Goal: Obtain resource: Obtain resource

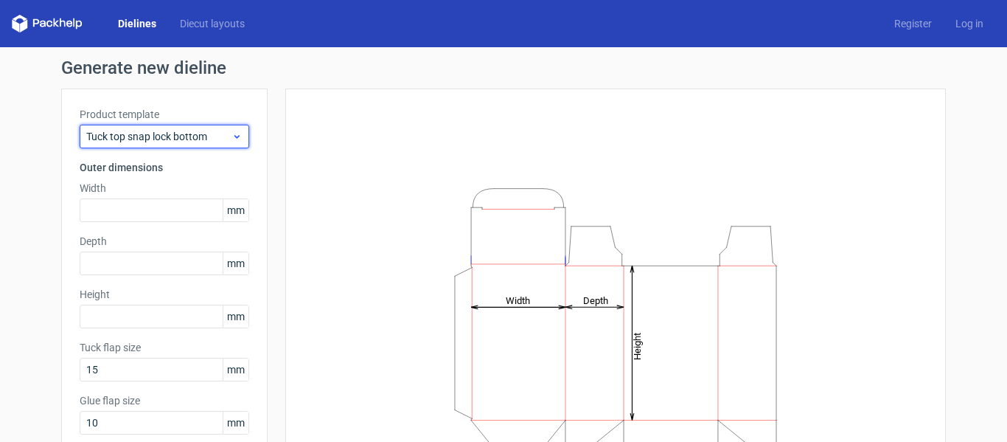
click at [188, 126] on div "Tuck top snap lock bottom" at bounding box center [165, 137] width 170 height 24
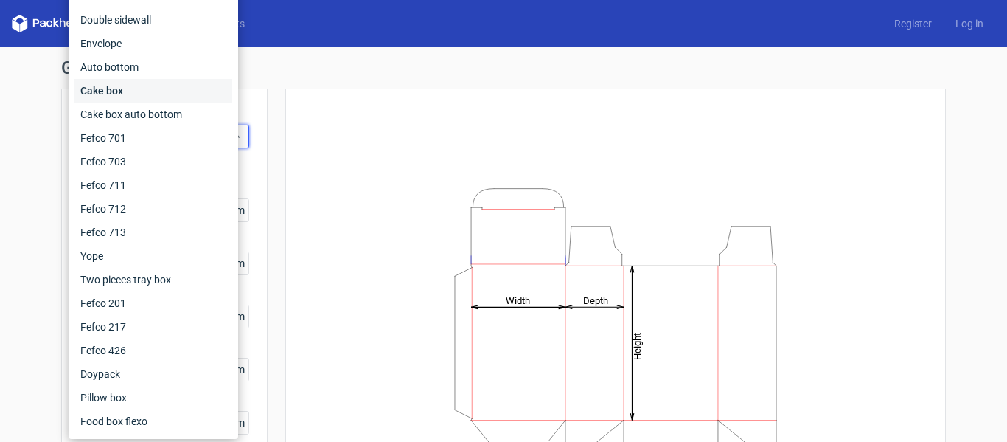
click at [171, 94] on div "Cake box" at bounding box center [153, 91] width 158 height 24
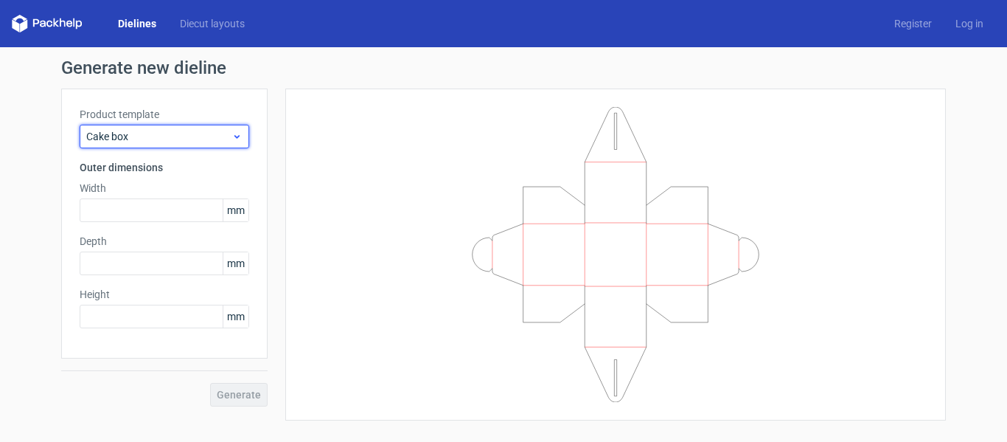
click at [150, 136] on span "Cake box" at bounding box center [158, 136] width 145 height 15
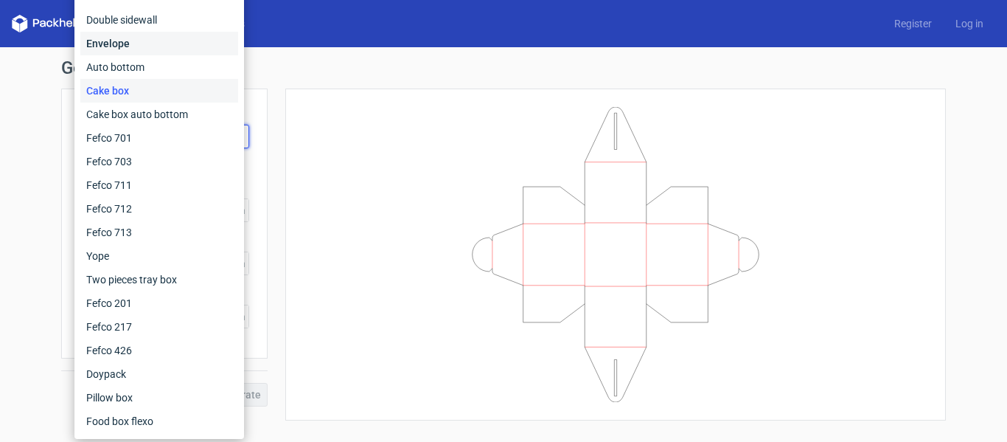
click at [137, 47] on div "Envelope" at bounding box center [159, 44] width 158 height 24
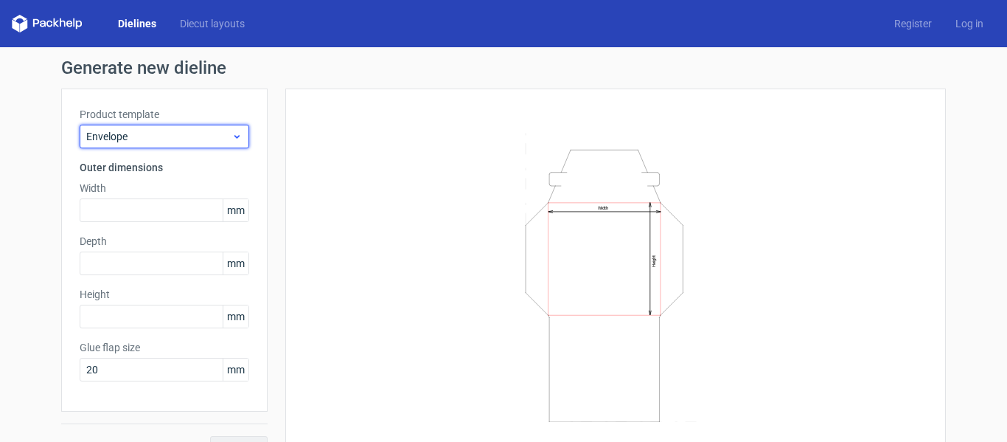
click at [141, 136] on span "Envelope" at bounding box center [158, 136] width 145 height 15
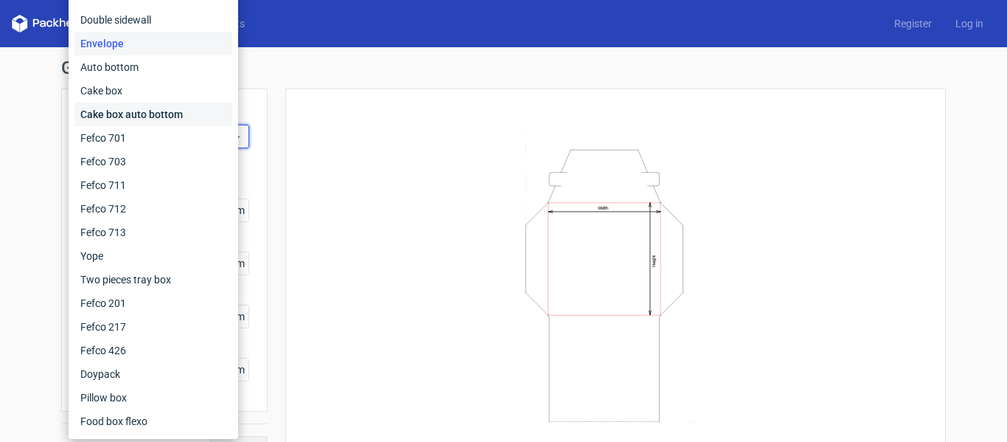
click at [142, 116] on div "Cake box auto bottom" at bounding box center [153, 114] width 158 height 24
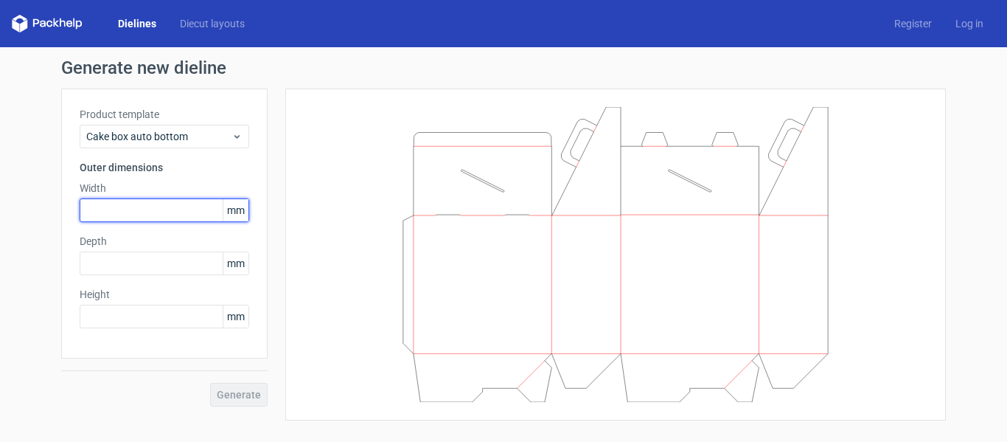
click at [156, 208] on input "text" at bounding box center [165, 210] width 170 height 24
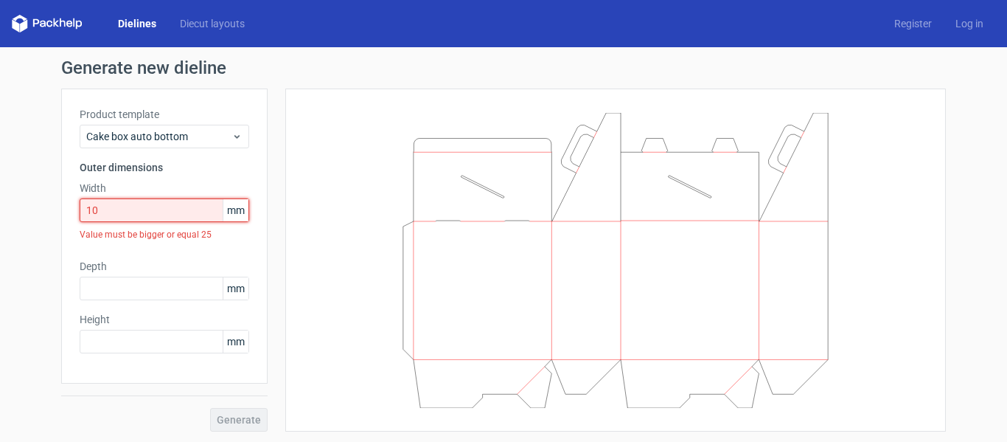
drag, startPoint x: 156, startPoint y: 208, endPoint x: -277, endPoint y: 25, distance: 469.9
click at [0, 25] on html "Dielines Diecut layouts Register Log in Generate new dieline Product template C…" at bounding box center [503, 221] width 1007 height 442
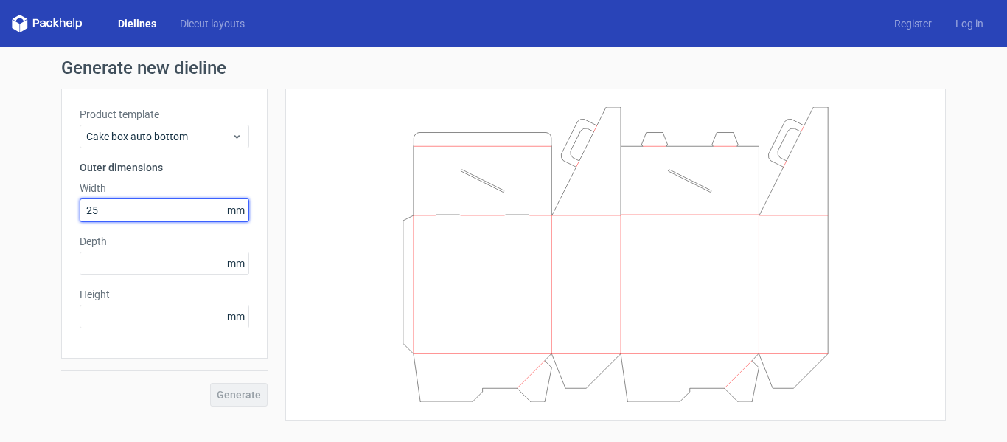
type input "25"
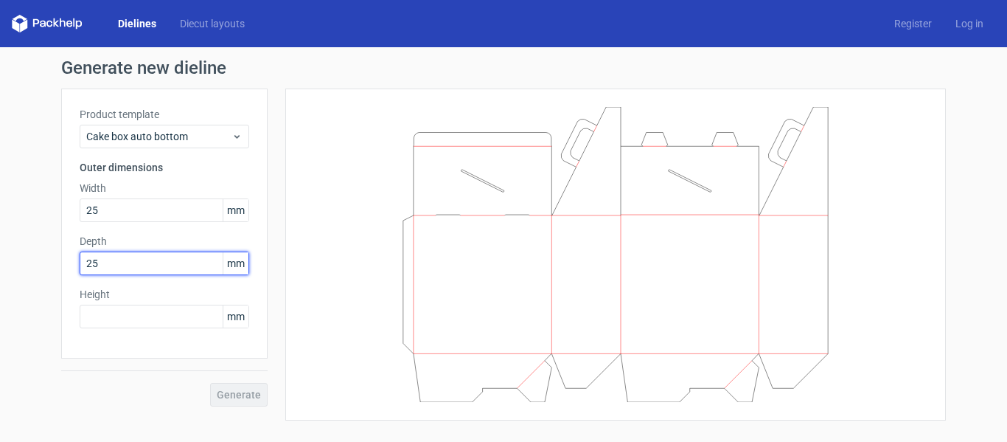
type input "25"
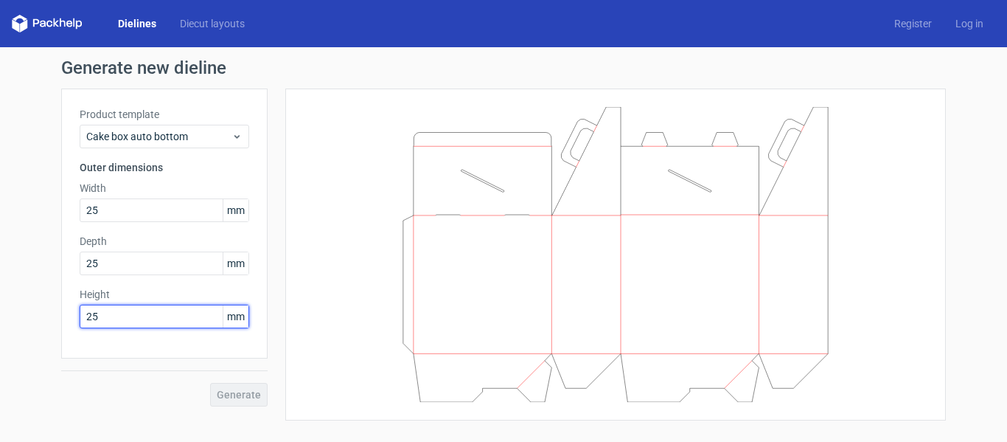
type input "25"
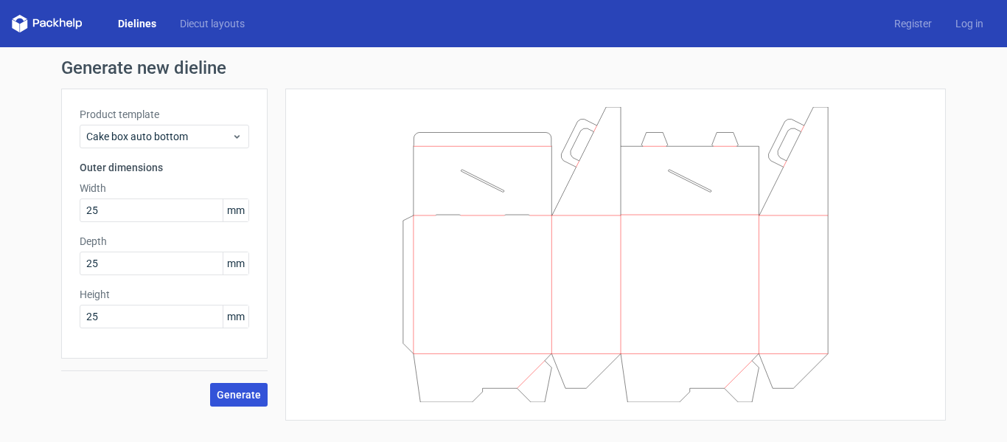
click at [245, 389] on button "Generate" at bounding box center [239, 395] width 58 height 24
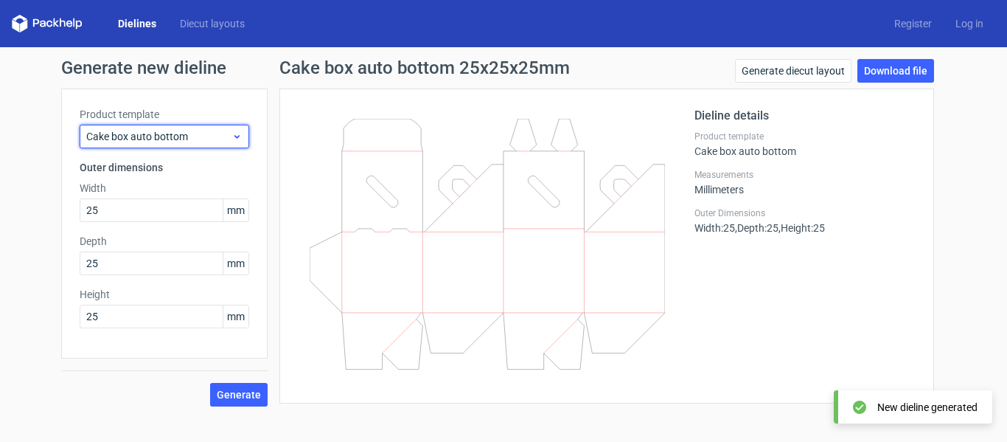
click at [195, 142] on span "Cake box auto bottom" at bounding box center [158, 136] width 145 height 15
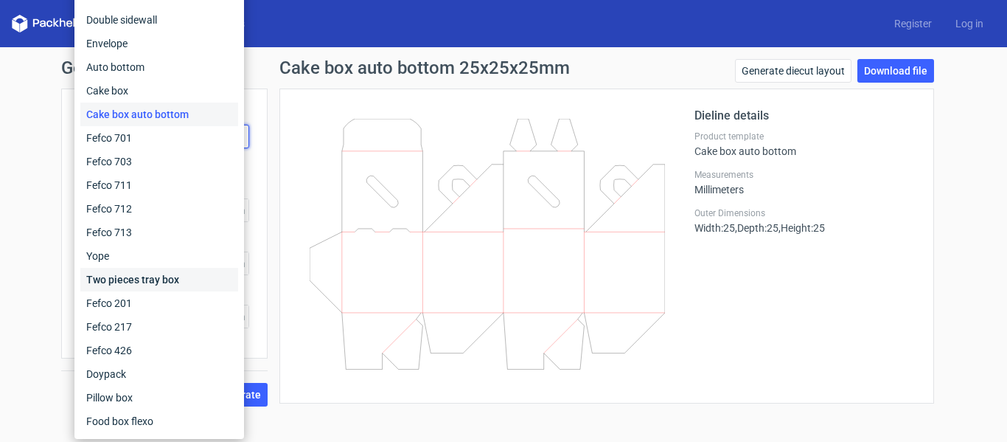
click at [206, 270] on div "Two pieces tray box" at bounding box center [159, 280] width 158 height 24
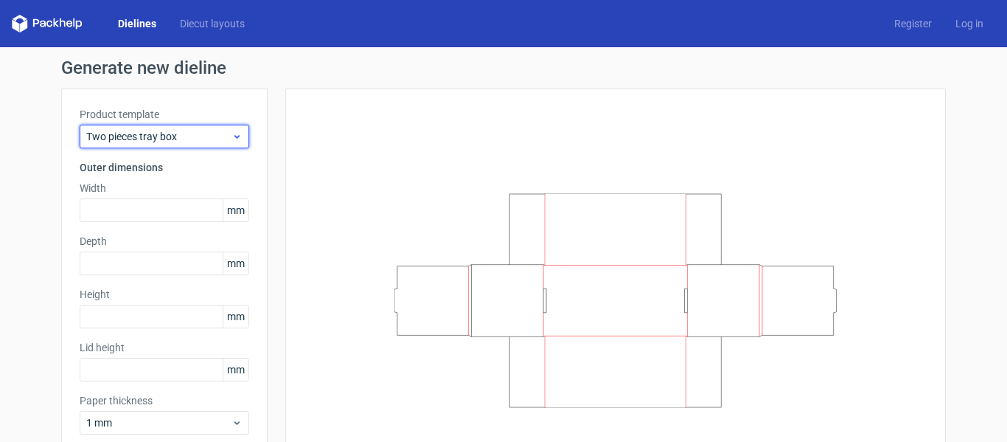
click at [88, 133] on span "Two pieces tray box" at bounding box center [158, 136] width 145 height 15
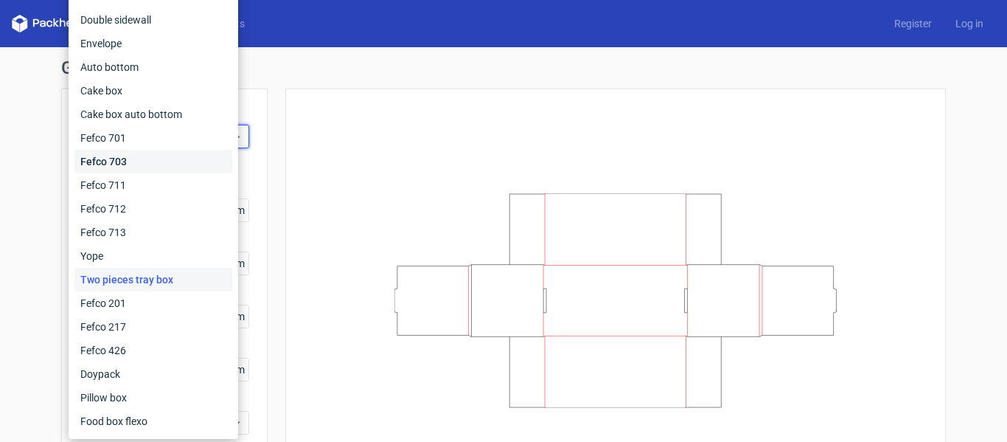
click at [147, 156] on div "Fefco 703" at bounding box center [153, 162] width 158 height 24
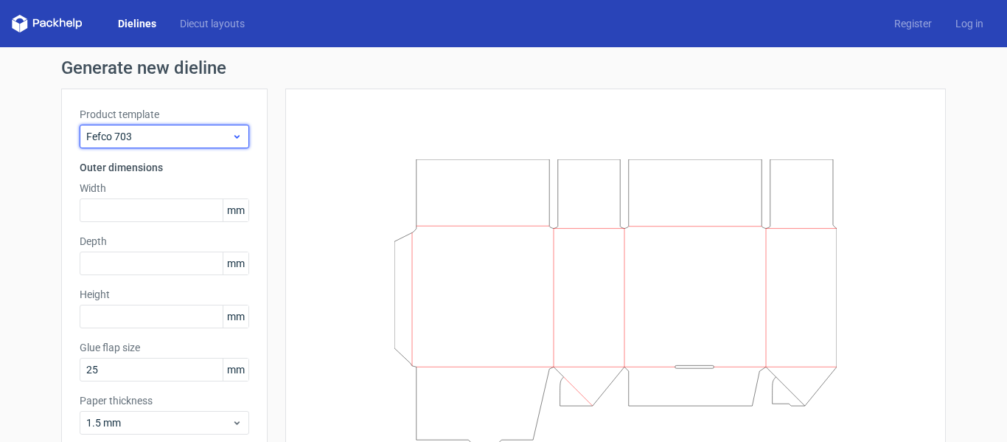
click at [182, 131] on span "Fefco 703" at bounding box center [158, 136] width 145 height 15
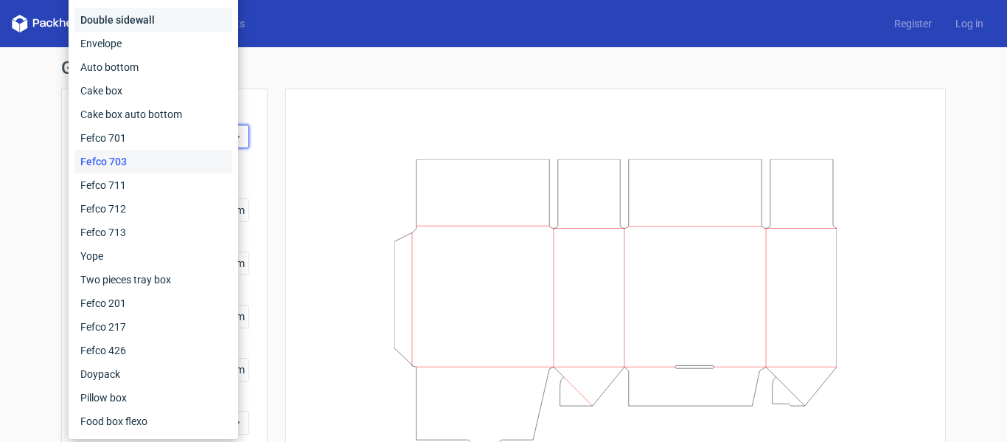
click at [157, 20] on div "Double sidewall" at bounding box center [153, 20] width 158 height 24
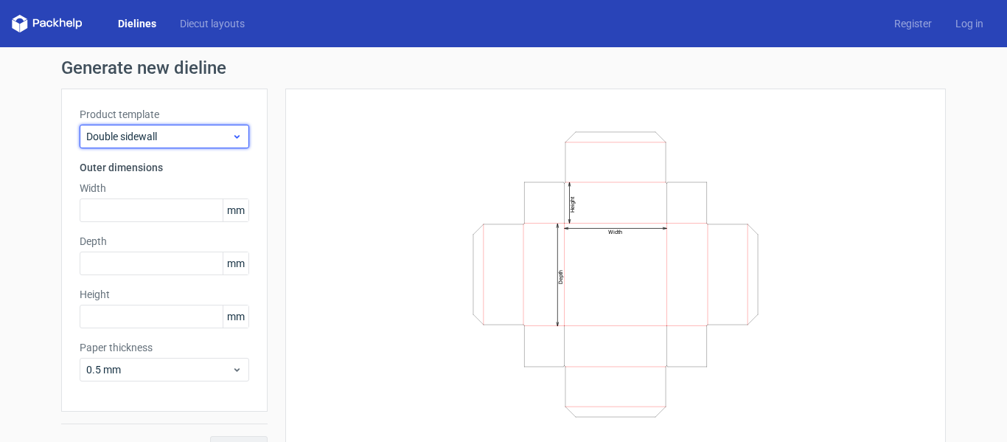
click at [155, 125] on div "Double sidewall" at bounding box center [165, 137] width 170 height 24
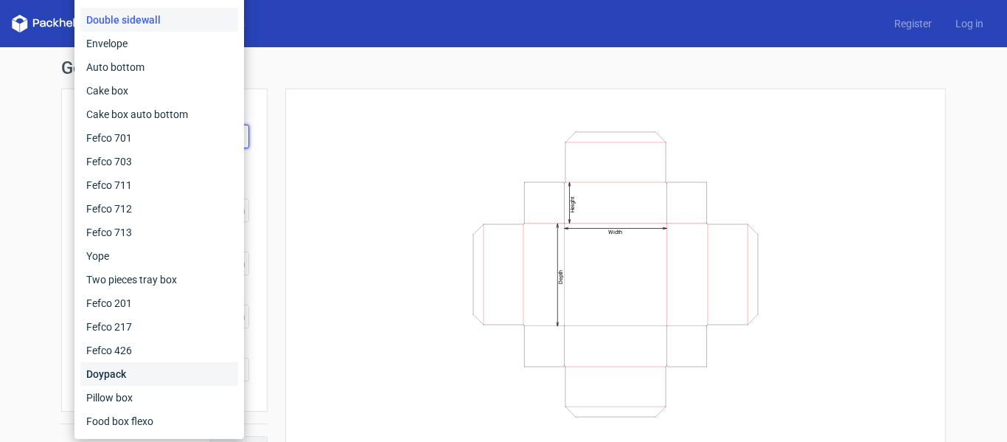
scroll to position [29, 0]
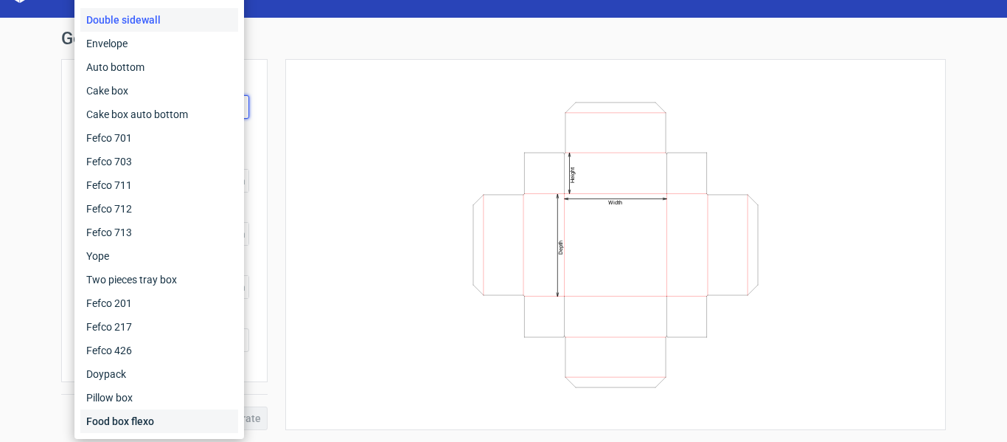
click at [155, 420] on div "Food box flexo" at bounding box center [159, 421] width 158 height 24
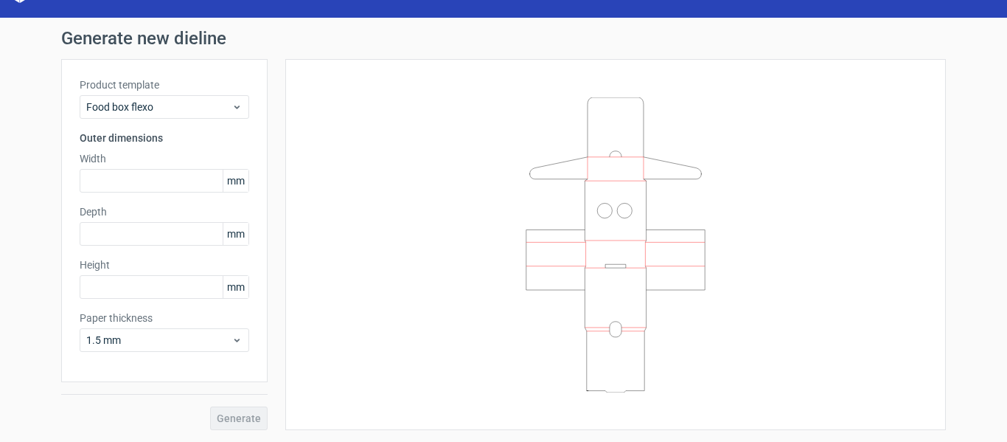
click at [187, 89] on label "Product template" at bounding box center [165, 84] width 170 height 15
click at [189, 99] on div "Food box flexo" at bounding box center [165, 107] width 170 height 24
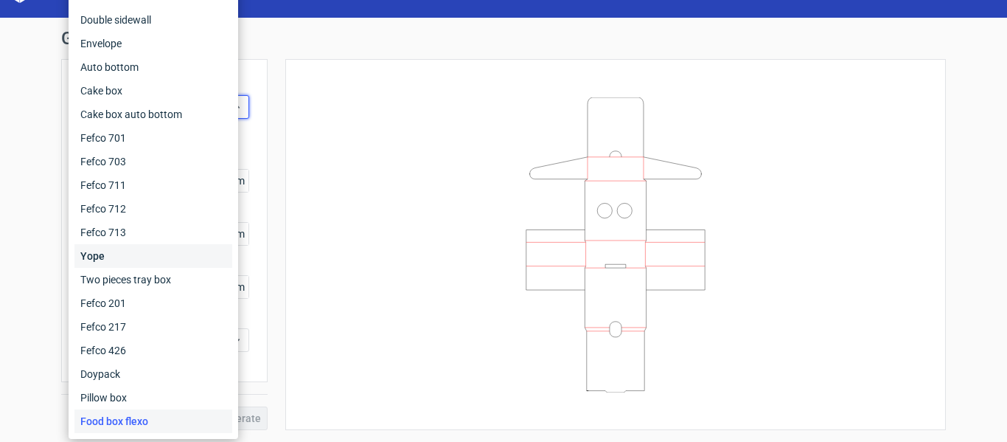
click at [155, 262] on div "Yope" at bounding box center [153, 256] width 158 height 24
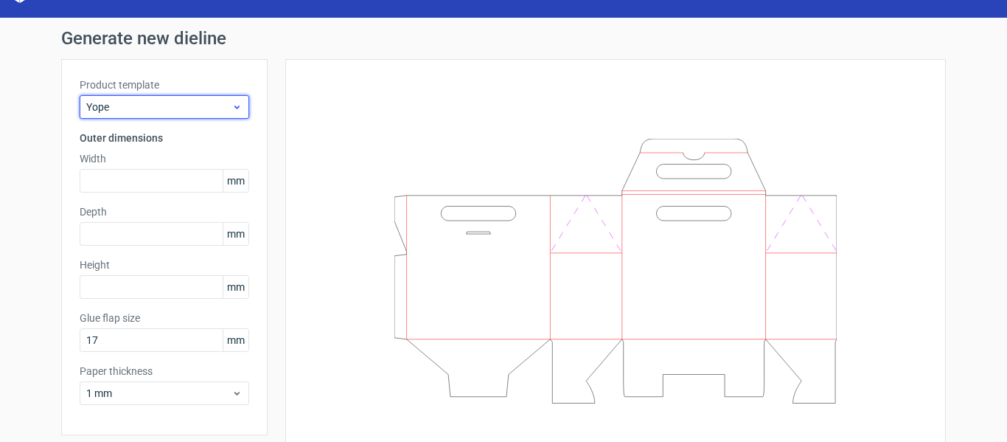
click at [169, 100] on span "Yope" at bounding box center [158, 107] width 145 height 15
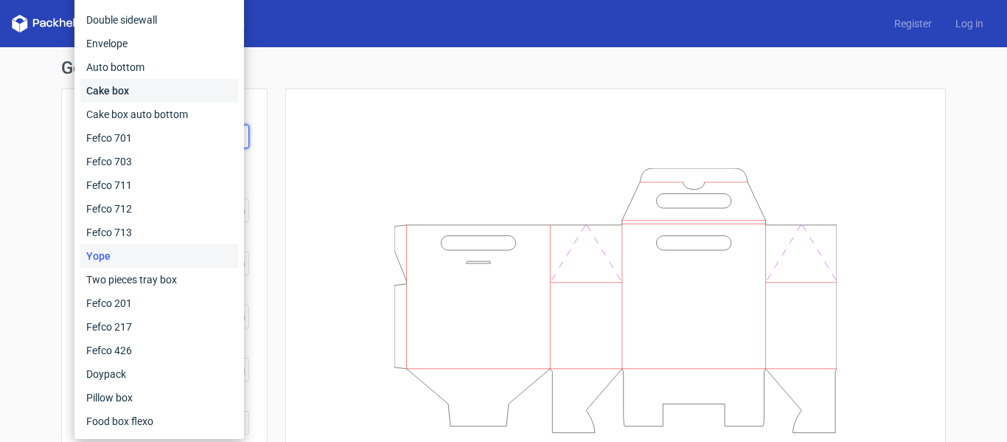
click at [150, 94] on div "Cake box" at bounding box center [159, 91] width 158 height 24
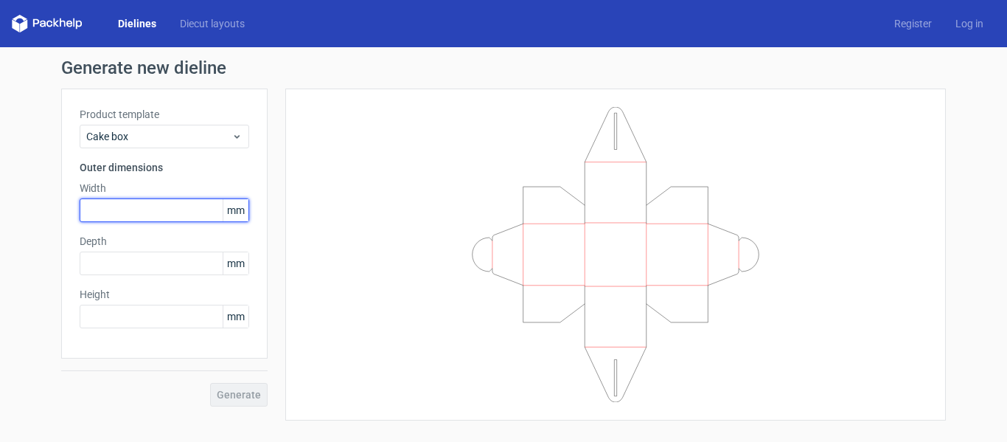
click at [200, 209] on input "text" at bounding box center [165, 210] width 170 height 24
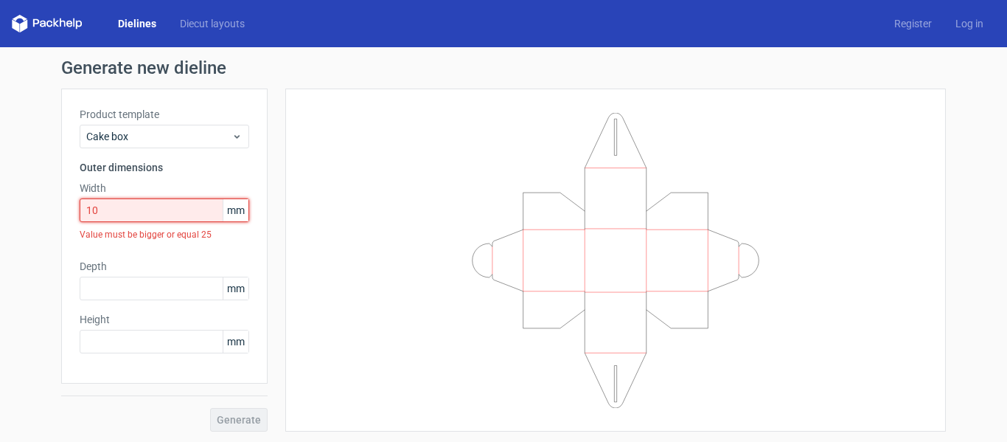
drag, startPoint x: 200, startPoint y: 209, endPoint x: 49, endPoint y: 217, distance: 151.3
click at [73, 218] on div "Product template Cake box Outer dimensions Width 10 mm Value must be bigger or …" at bounding box center [164, 235] width 206 height 295
type input "1"
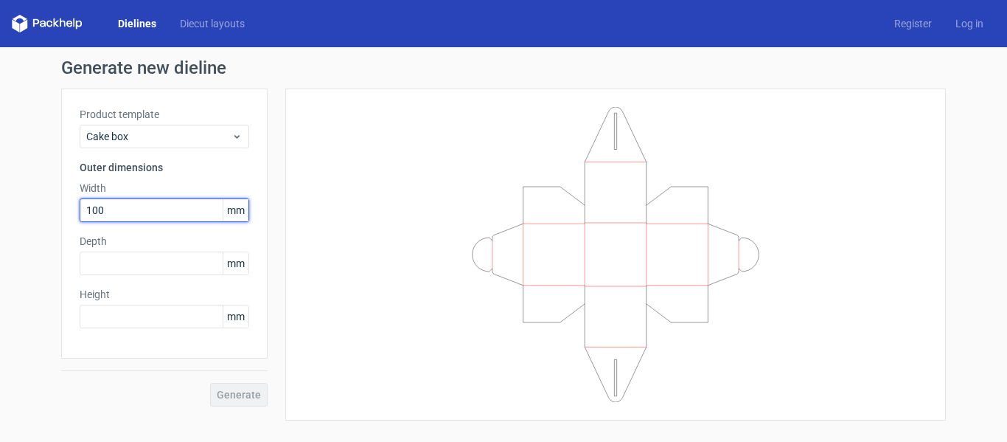
type input "100"
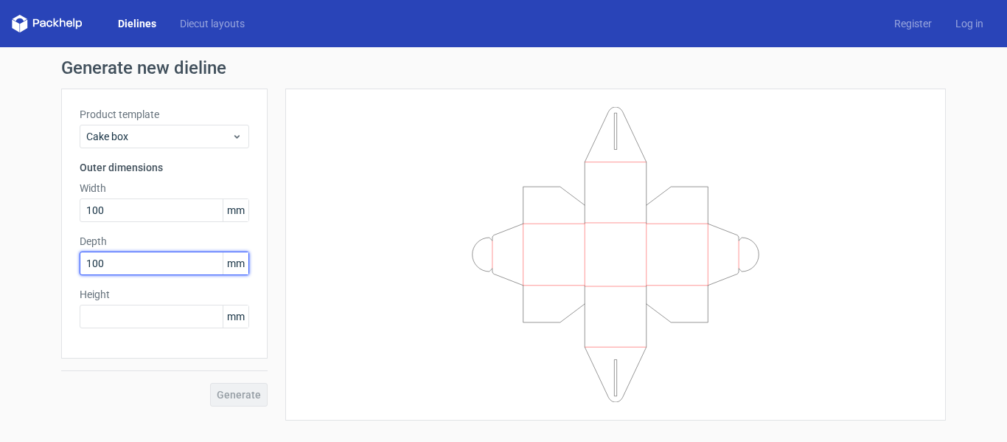
type input "100"
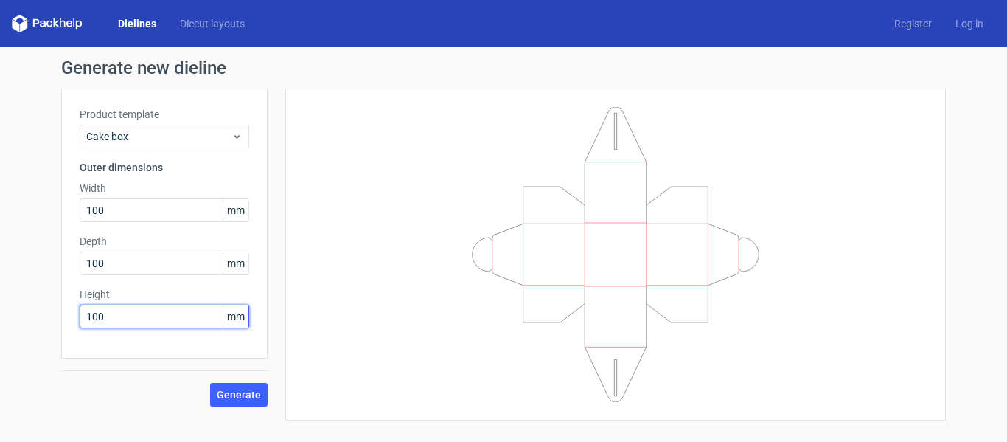
type input "100"
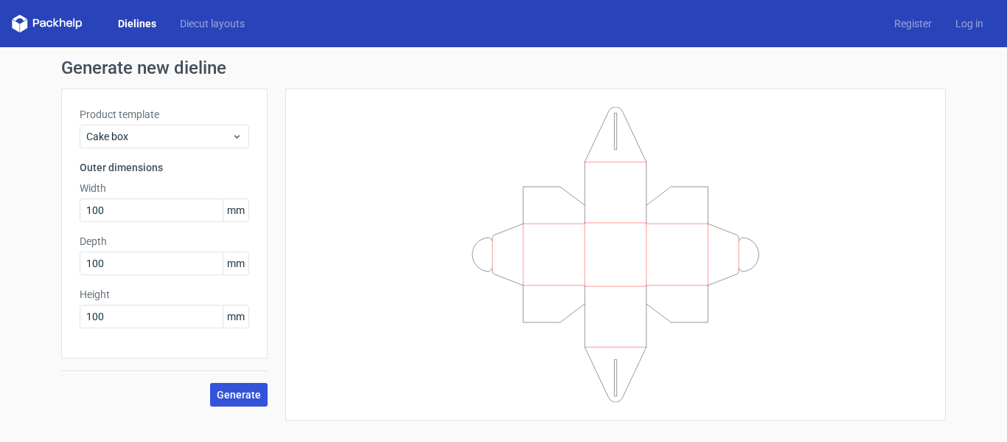
click at [223, 397] on span "Generate" at bounding box center [239, 394] width 44 height 10
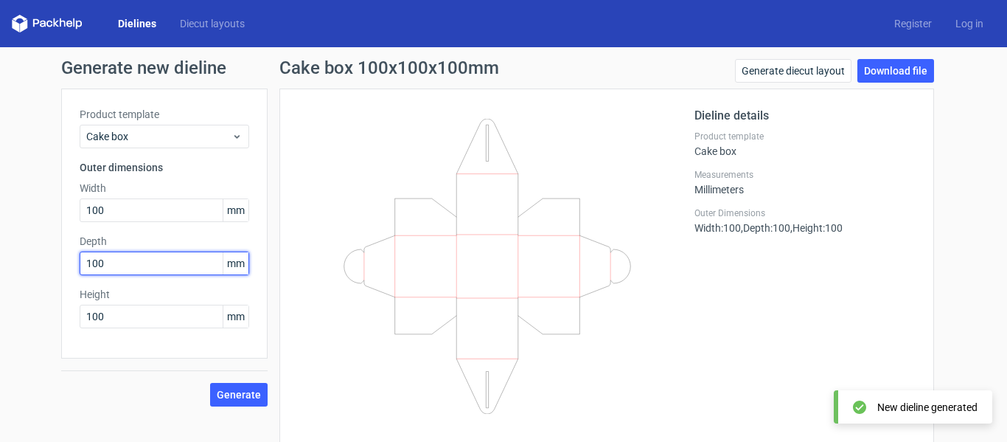
drag, startPoint x: 66, startPoint y: 264, endPoint x: -156, endPoint y: 274, distance: 222.9
click at [0, 274] on html "Dielines Diecut layouts Register Log in Generate new dieline Product template C…" at bounding box center [503, 221] width 1007 height 442
type input "200"
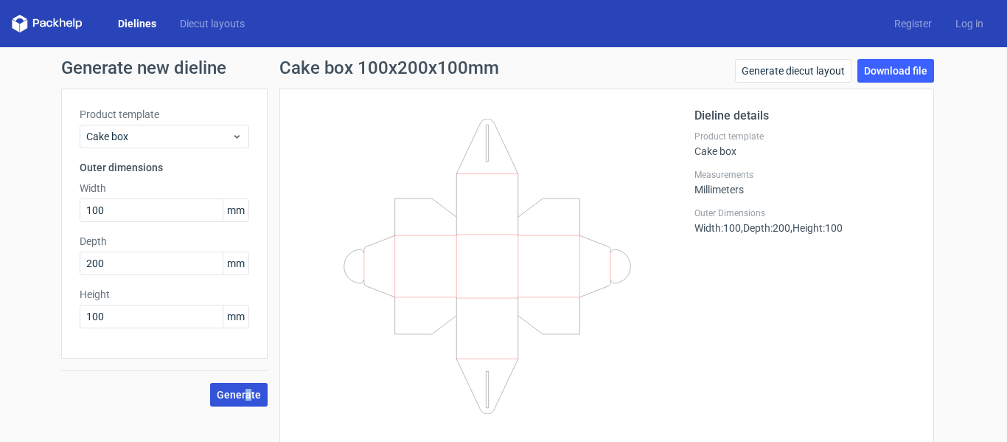
click at [241, 388] on div "Generate" at bounding box center [164, 382] width 206 height 48
click at [241, 389] on span "Generate" at bounding box center [239, 394] width 44 height 10
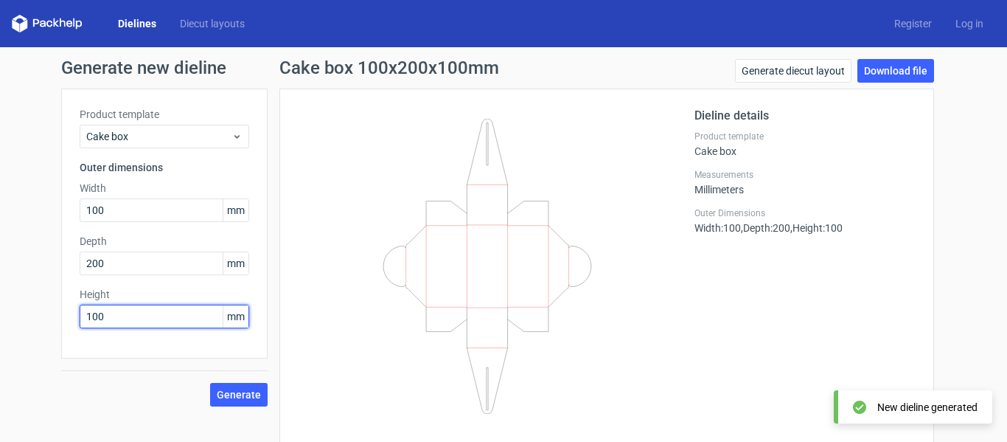
drag, startPoint x: 116, startPoint y: 314, endPoint x: -66, endPoint y: 302, distance: 181.8
click at [0, 302] on html "Dielines Diecut layouts Register Log in Generate new dieline Product template C…" at bounding box center [503, 221] width 1007 height 442
type input "200"
click at [246, 375] on div "Generate" at bounding box center [164, 382] width 206 height 48
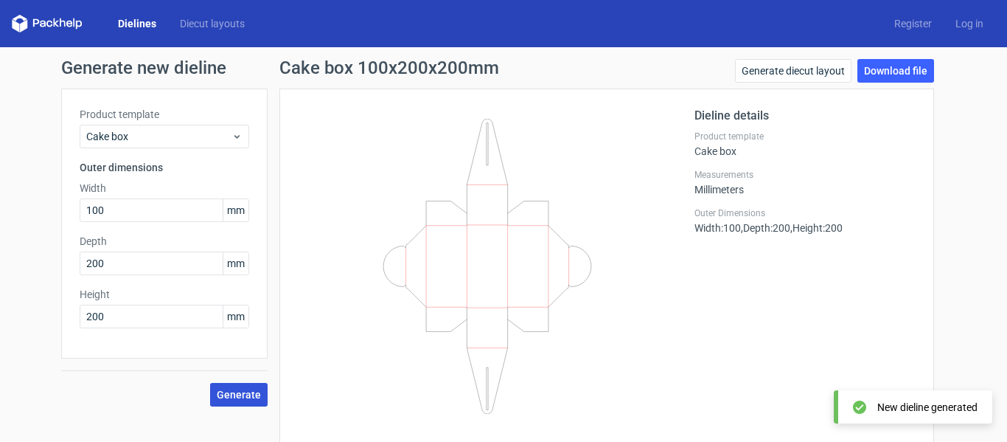
click at [246, 397] on span "Generate" at bounding box center [239, 394] width 44 height 10
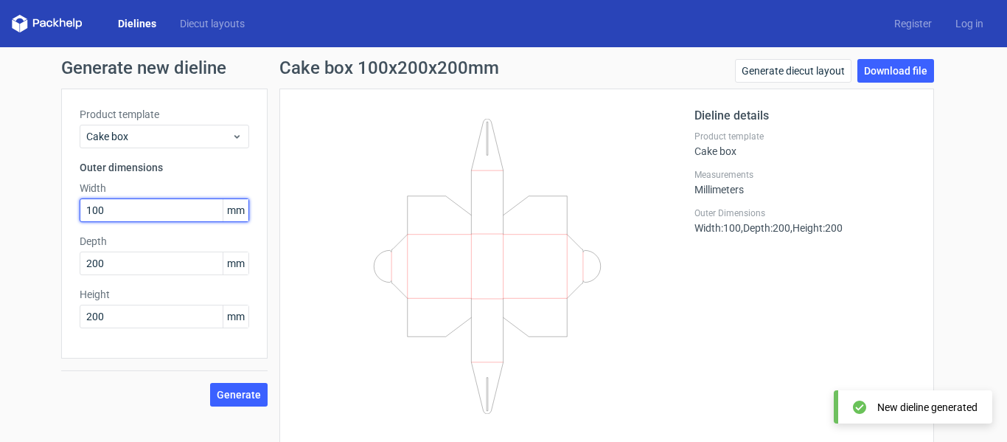
drag, startPoint x: 114, startPoint y: 219, endPoint x: -73, endPoint y: 204, distance: 187.9
click at [0, 204] on html "Dielines Diecut layouts Register Log in Generate new dieline Product template C…" at bounding box center [503, 221] width 1007 height 442
type input "2"
type input "400"
click at [210, 383] on button "Generate" at bounding box center [239, 395] width 58 height 24
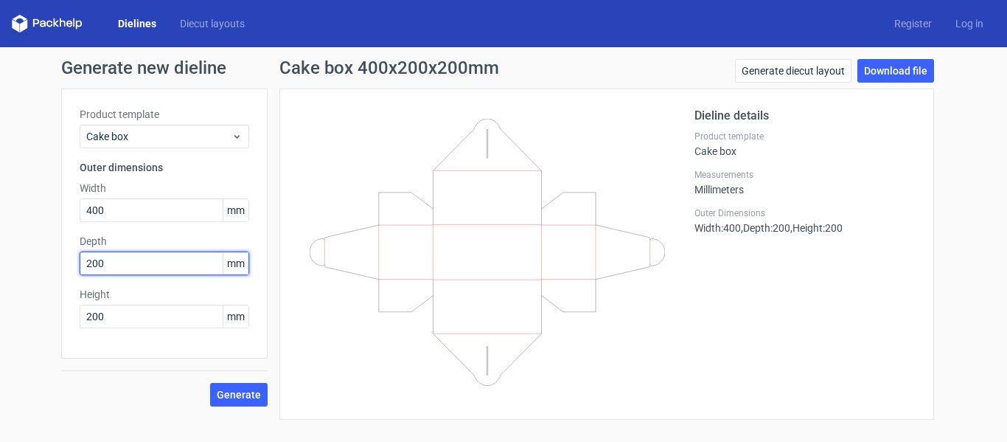
drag, startPoint x: 117, startPoint y: 264, endPoint x: -39, endPoint y: 268, distance: 155.6
click at [0, 268] on html "Dielines Diecut layouts Register Log in Generate new dieline Product template C…" at bounding box center [503, 221] width 1007 height 442
type input "400"
click at [210, 383] on button "Generate" at bounding box center [239, 395] width 58 height 24
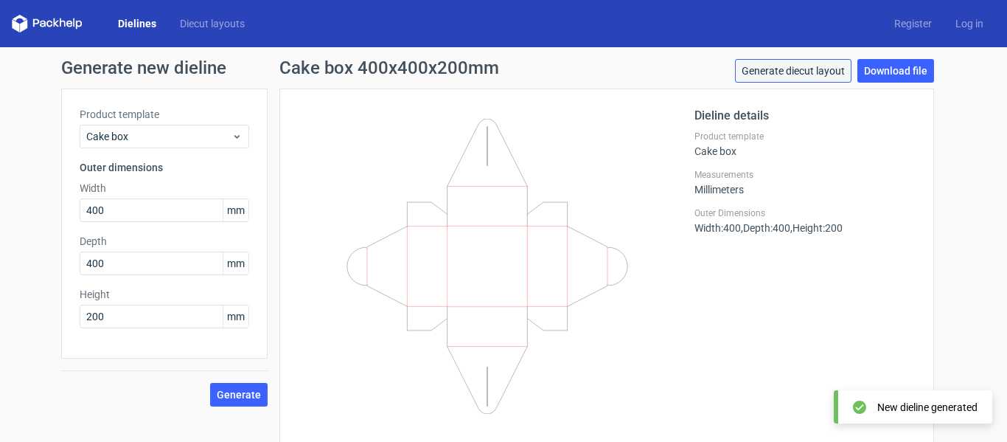
click at [816, 74] on link "Generate diecut layout" at bounding box center [793, 71] width 117 height 24
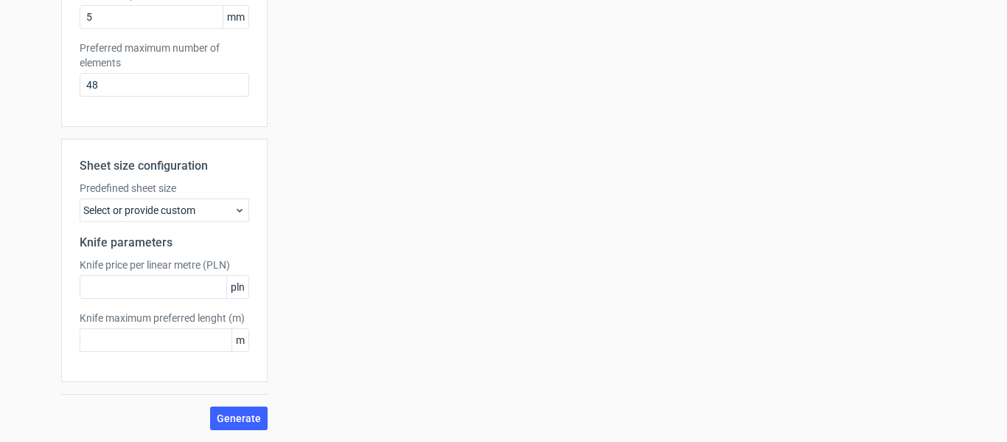
scroll to position [131, 0]
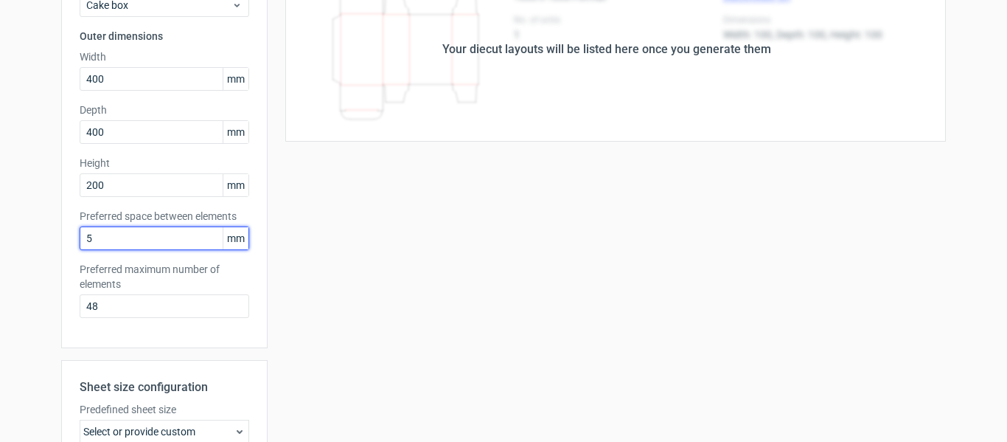
drag, startPoint x: 111, startPoint y: 242, endPoint x: 53, endPoint y: 251, distance: 59.0
click at [61, 252] on div "Product template Cake box Outer dimensions Width 400 mm Depth 400 mm Height 200…" at bounding box center [164, 152] width 206 height 391
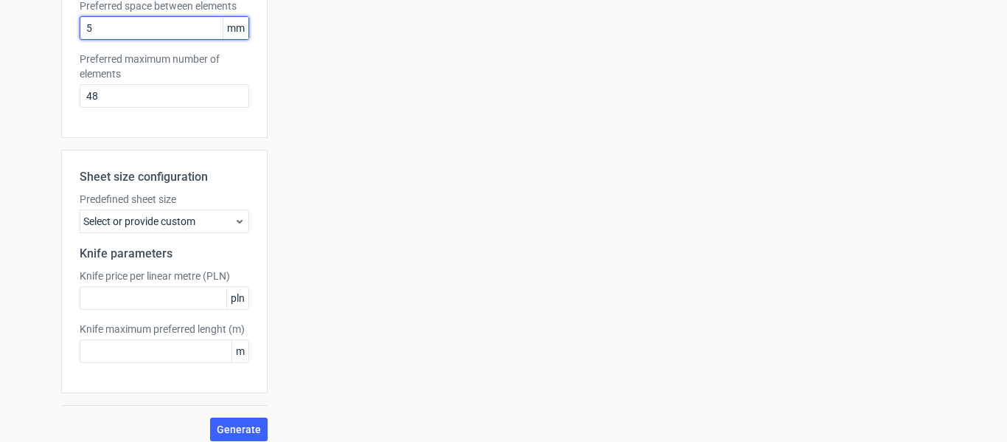
scroll to position [352, 0]
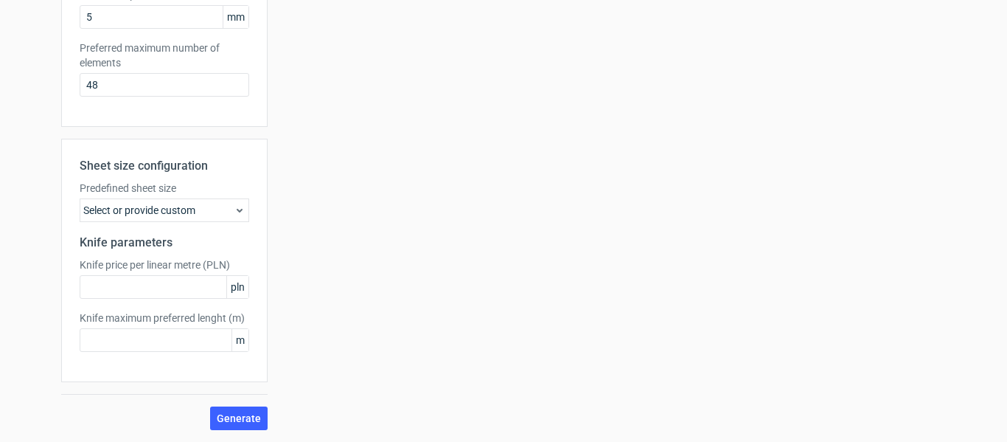
click at [180, 208] on div "Select or provide custom" at bounding box center [165, 210] width 170 height 24
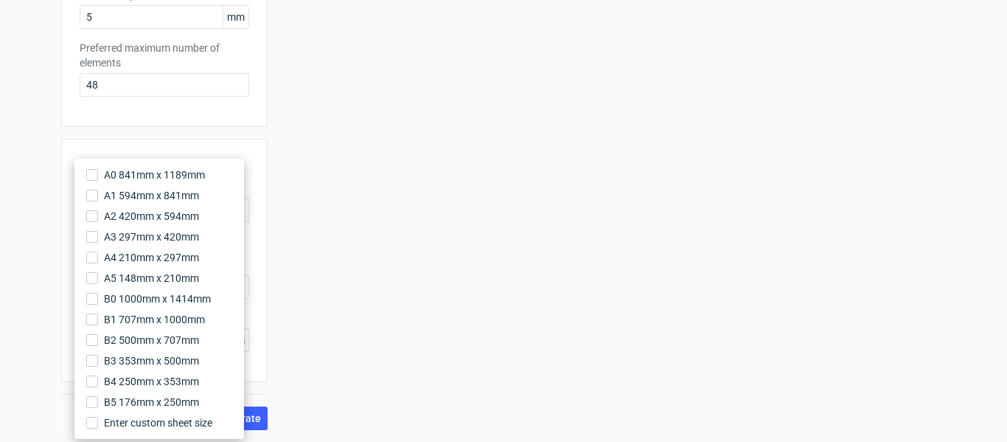
click at [244, 212] on div "Sheet size configuration Predefined sheet size Select or provide custom Knife p…" at bounding box center [164, 260] width 206 height 243
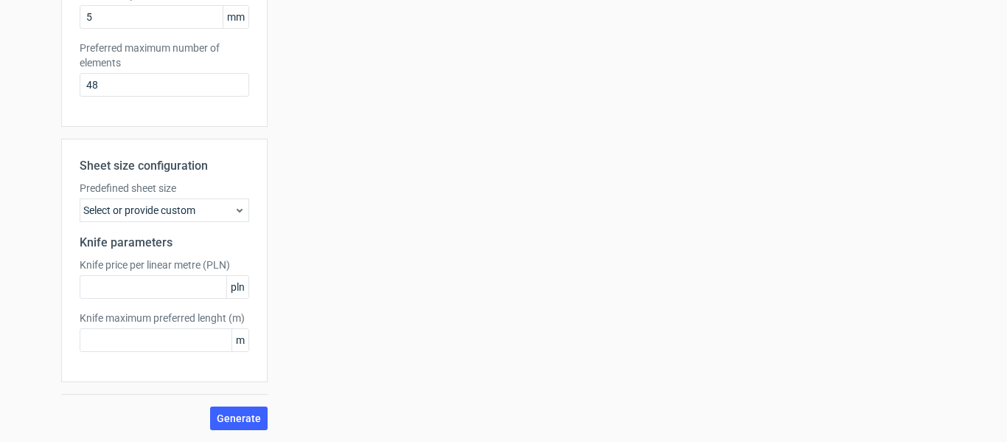
click at [196, 206] on div "Select or provide custom" at bounding box center [165, 210] width 170 height 24
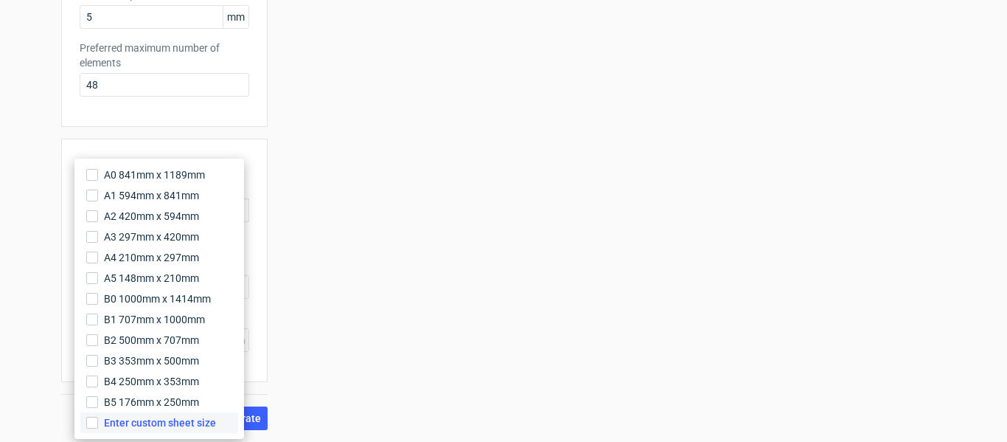
click at [145, 422] on span "Enter custom sheet size" at bounding box center [160, 422] width 112 height 15
click at [98, 422] on input "Enter custom sheet size" at bounding box center [92, 423] width 12 height 12
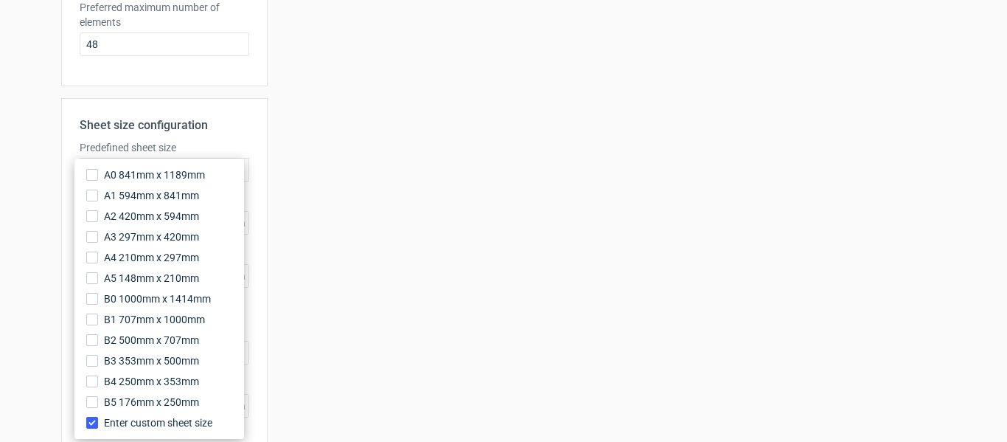
scroll to position [426, 0]
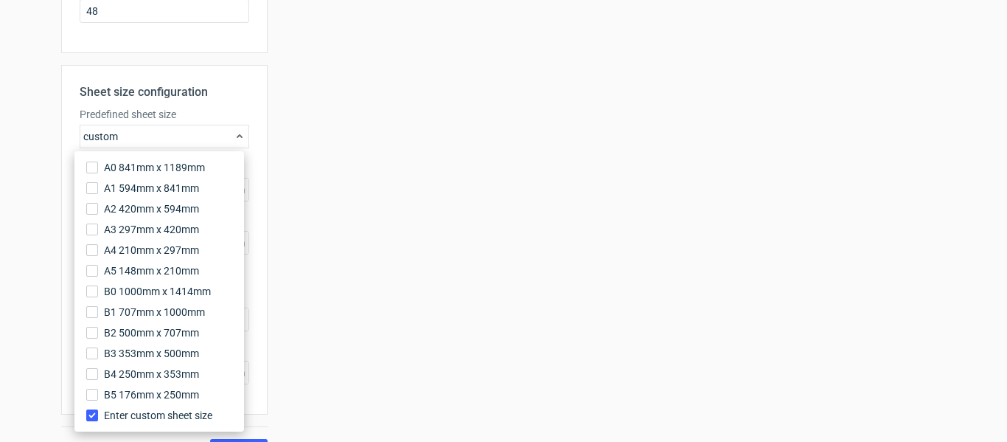
click at [296, 288] on div "Your diecut layouts will be listed here once you generate them Height Depth Wid…" at bounding box center [607, 62] width 678 height 800
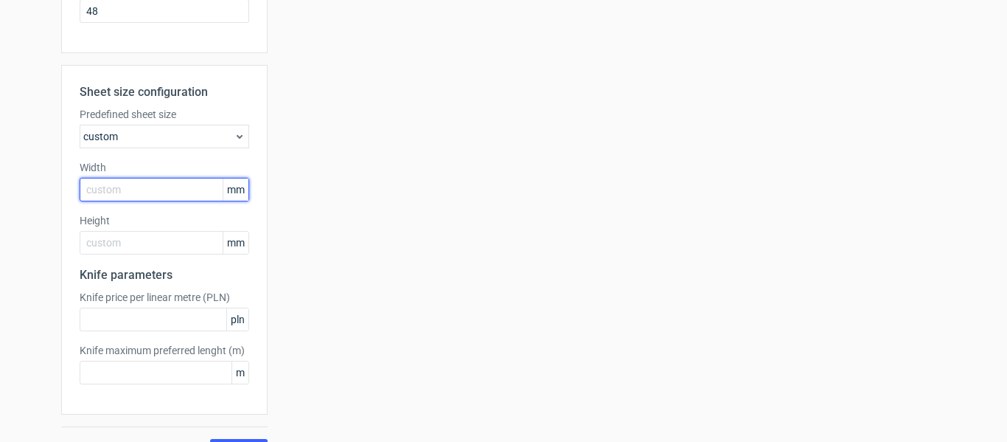
click at [174, 187] on input "text" at bounding box center [165, 190] width 170 height 24
type input "2"
type input "300"
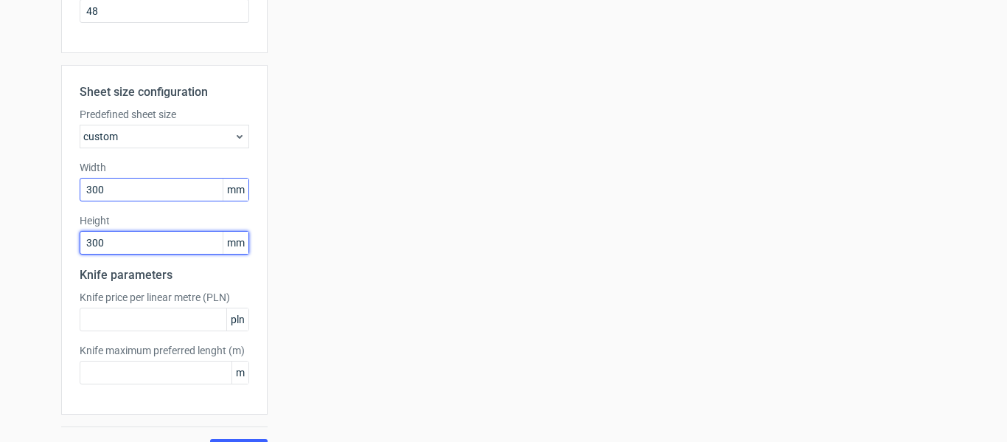
type input "300"
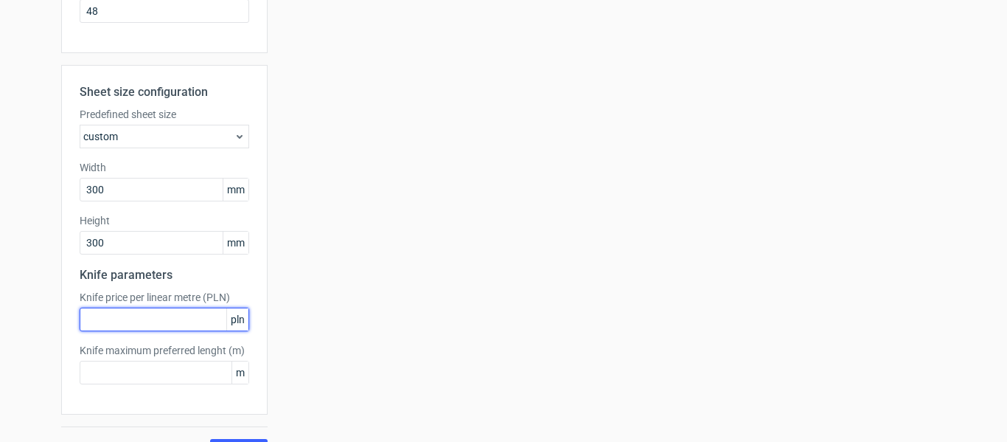
scroll to position [459, 0]
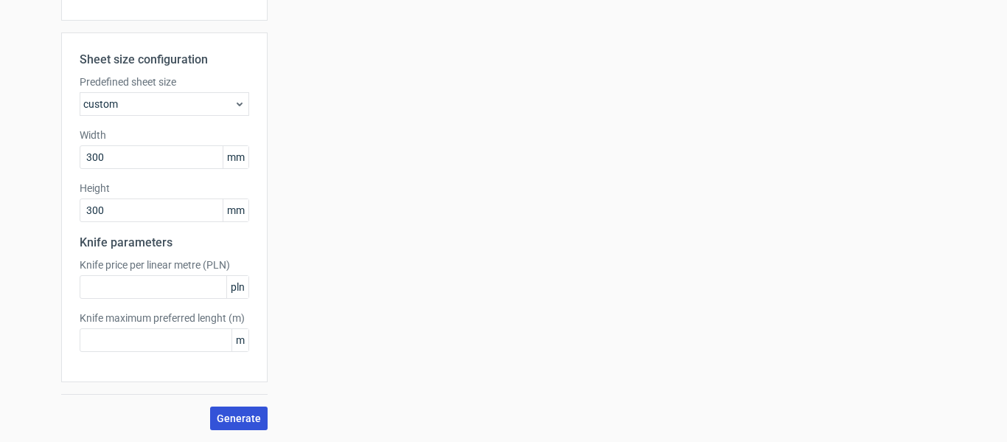
click at [232, 420] on span "Generate" at bounding box center [239, 418] width 44 height 10
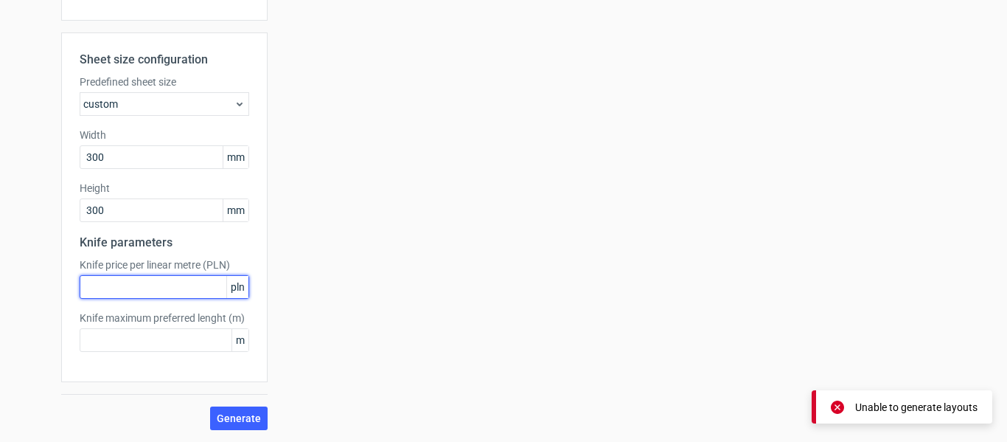
click at [192, 296] on input "text" at bounding box center [165, 287] width 170 height 24
type input "5"
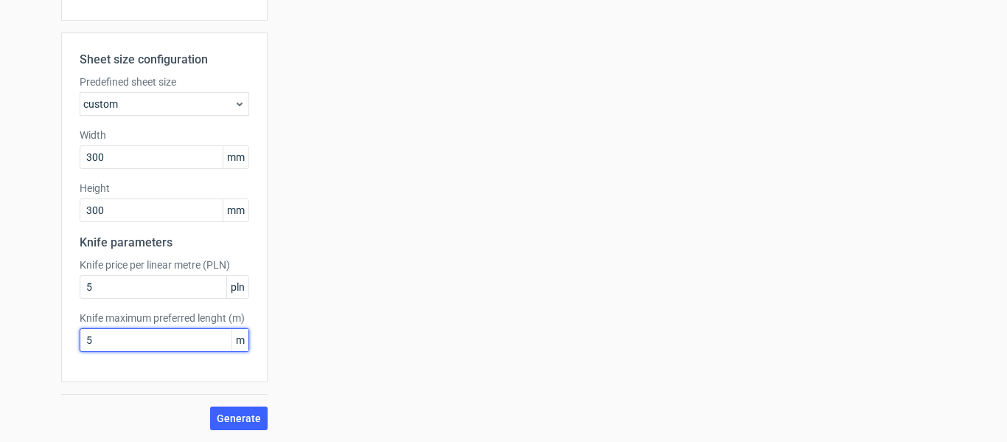
type input "5"
click at [245, 419] on span "Generate" at bounding box center [239, 418] width 44 height 10
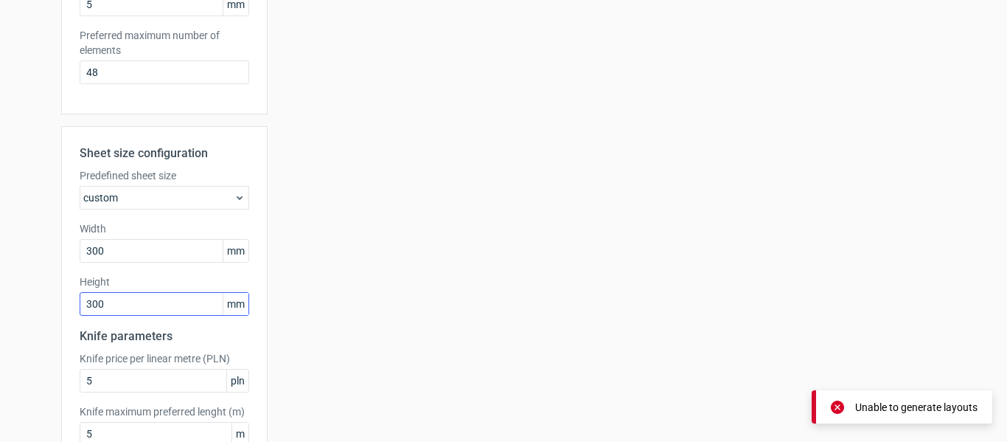
scroll to position [442, 0]
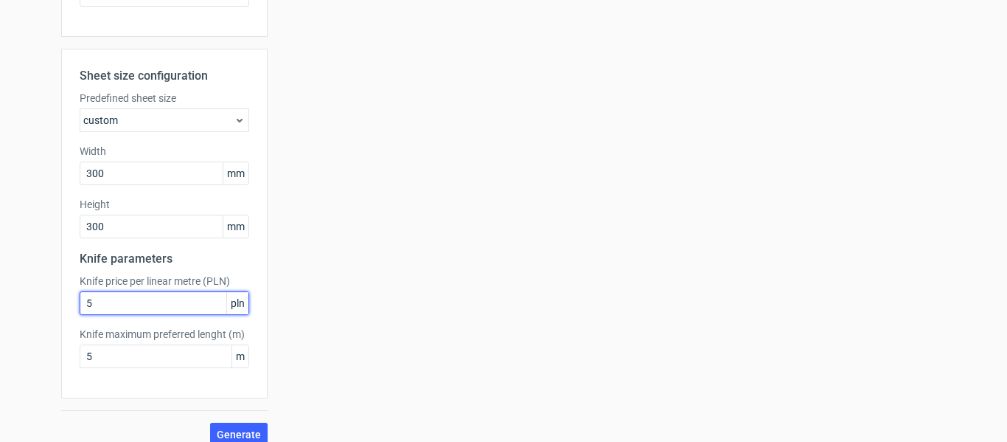
drag, startPoint x: 26, startPoint y: 302, endPoint x: -83, endPoint y: 290, distance: 109.8
click at [0, 290] on html "Dielines Diecut layouts Register Log in Generate new layout Product template Ca…" at bounding box center [503, 221] width 1007 height 442
type input "1"
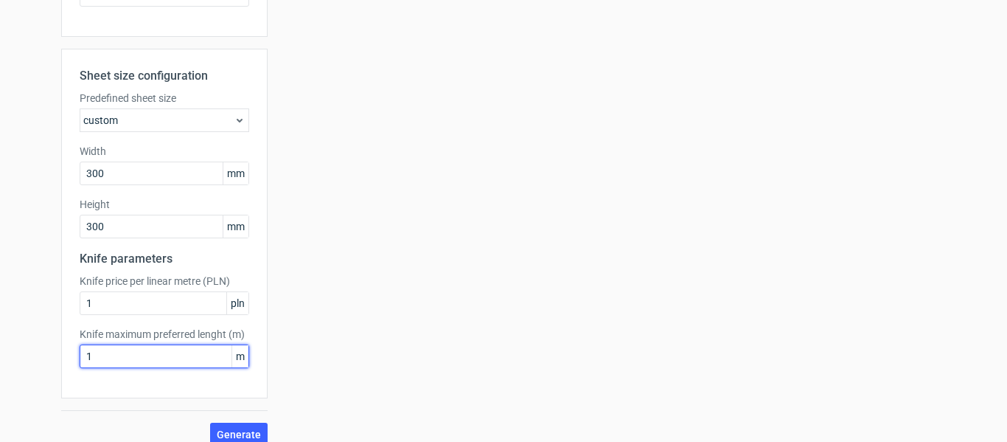
type input "1"
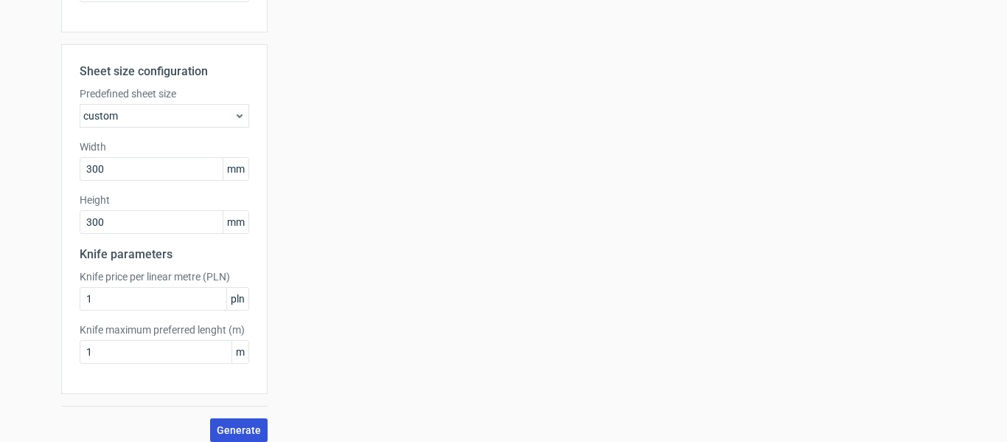
click at [224, 425] on span "Generate" at bounding box center [239, 430] width 44 height 10
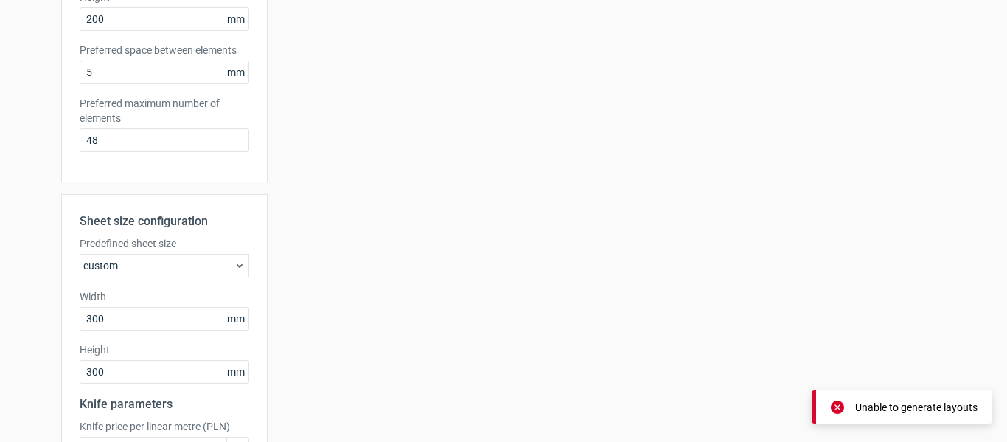
scroll to position [0, 0]
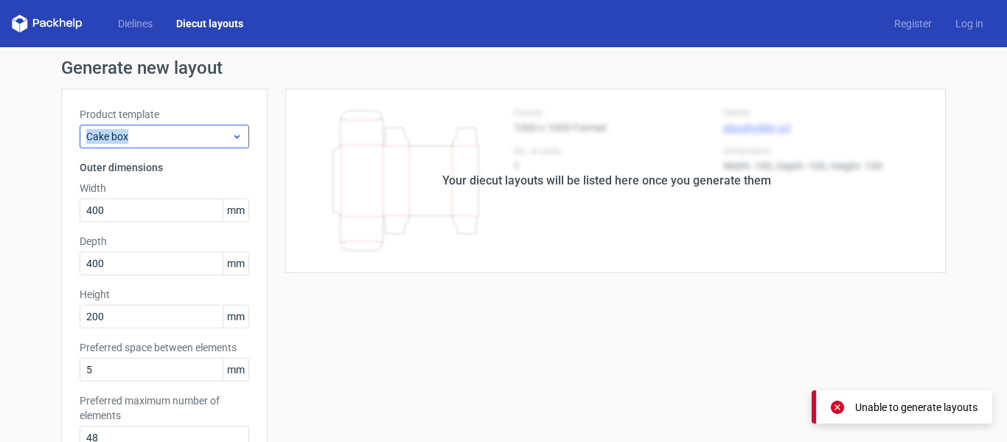
drag, startPoint x: 169, startPoint y: 115, endPoint x: 166, endPoint y: 131, distance: 15.8
click at [170, 125] on div "Product template Cake box" at bounding box center [165, 127] width 170 height 41
click at [164, 145] on div "Cake box" at bounding box center [165, 137] width 170 height 24
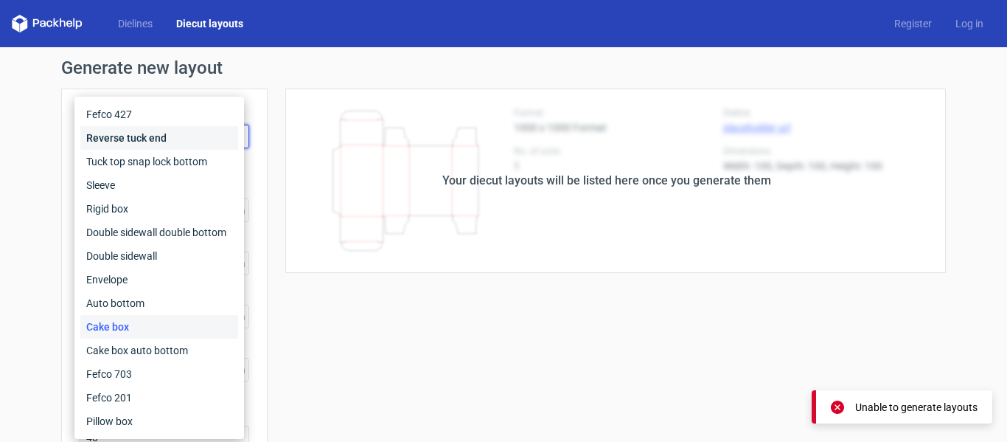
click at [142, 138] on div "Reverse tuck end" at bounding box center [159, 138] width 158 height 24
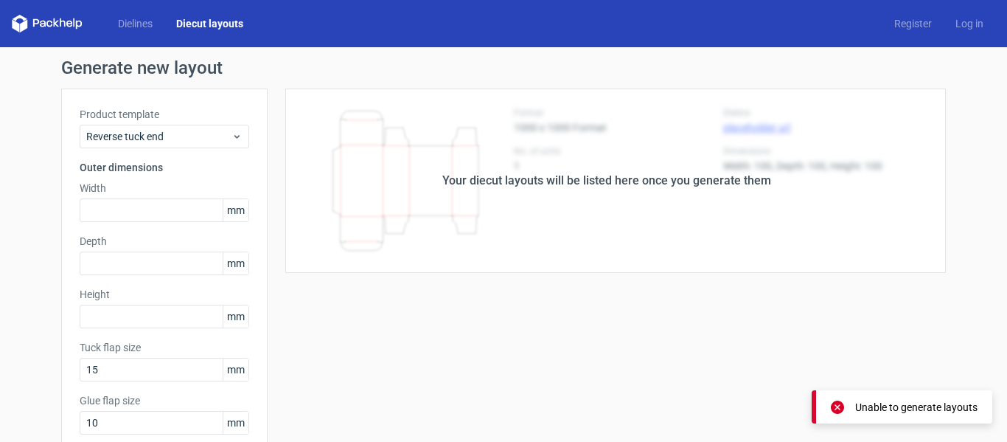
click at [224, 18] on link "Diecut layouts" at bounding box center [209, 23] width 91 height 15
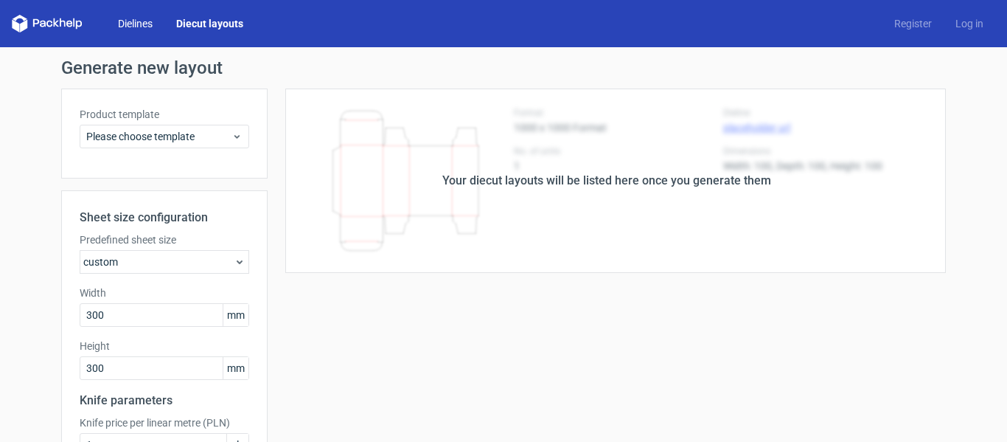
click at [141, 18] on link "Dielines" at bounding box center [135, 23] width 58 height 15
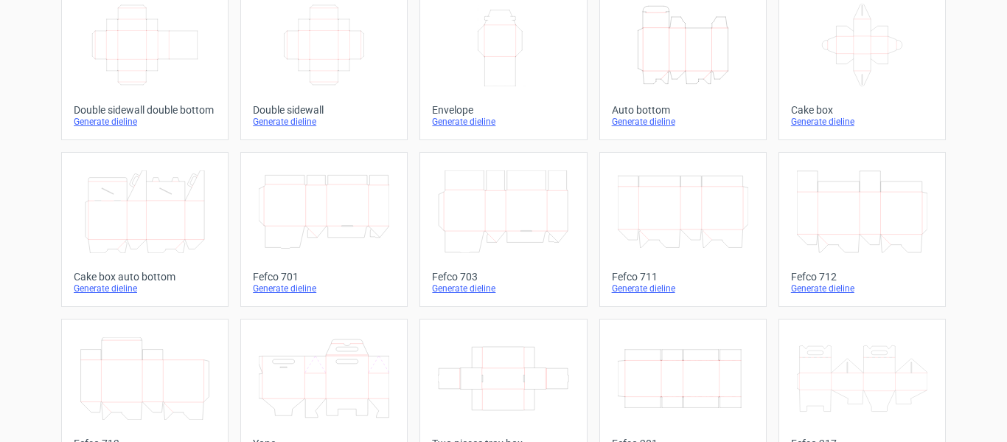
scroll to position [295, 0]
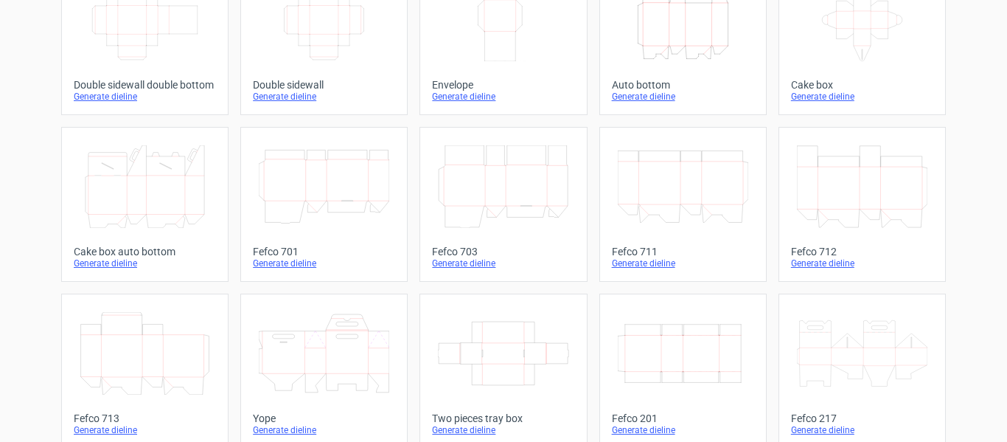
click at [850, 46] on icon at bounding box center [862, 20] width 131 height 83
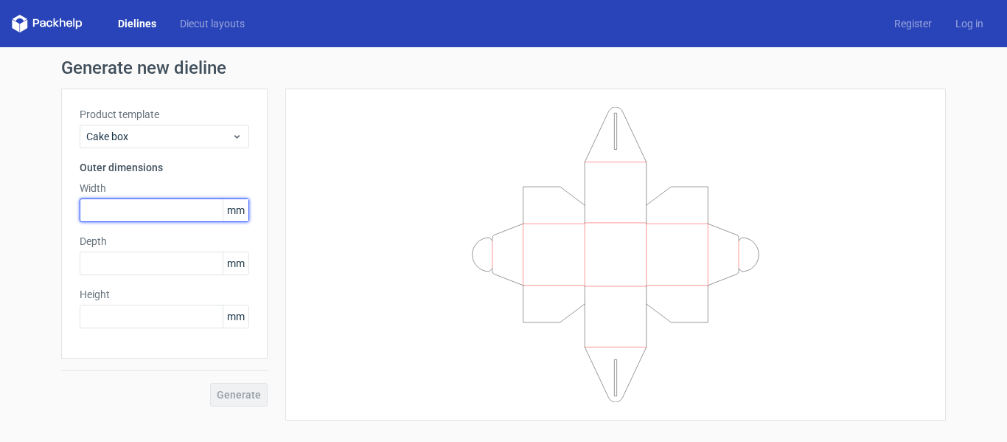
click at [159, 212] on input "text" at bounding box center [165, 210] width 170 height 24
type input "2"
type input "200"
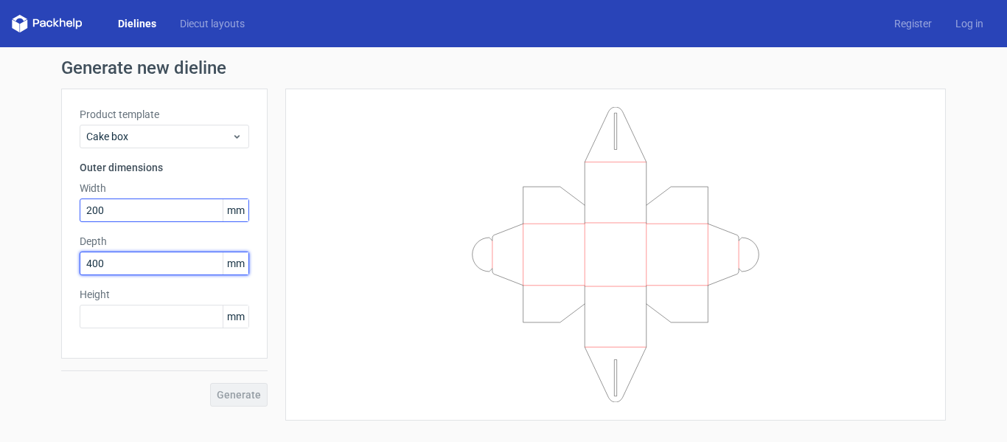
type input "400"
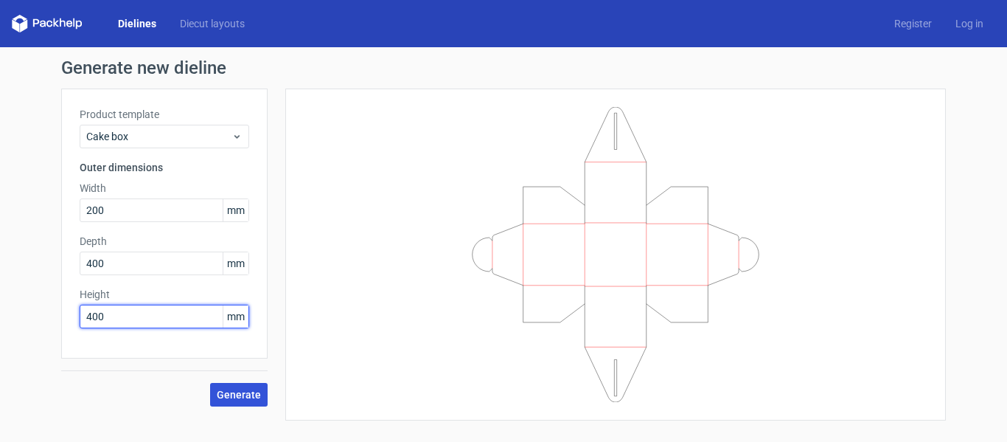
type input "400"
click at [226, 394] on span "Generate" at bounding box center [239, 394] width 44 height 10
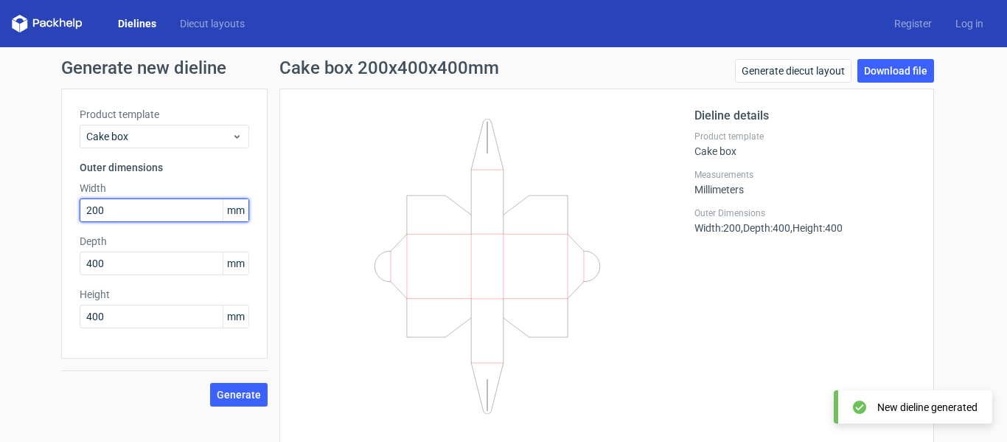
drag, startPoint x: 28, startPoint y: 215, endPoint x: -170, endPoint y: 191, distance: 199.1
click at [0, 191] on html "Dielines Diecut layouts Register Log in Generate new dieline Product template C…" at bounding box center [503, 221] width 1007 height 442
type input "400"
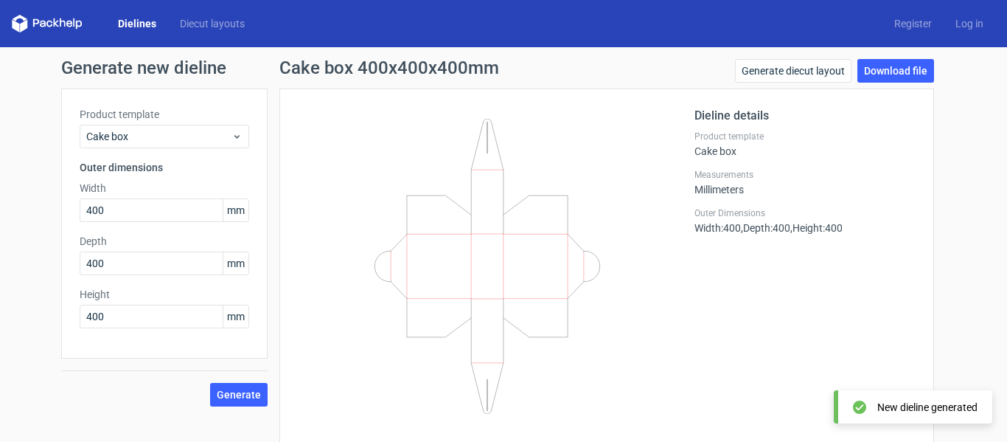
click at [268, 394] on div "Cake box 400x400x400mm Generate diecut layout Download file Dieline details Pro…" at bounding box center [607, 253] width 678 height 389
click at [250, 392] on span "Generate" at bounding box center [239, 394] width 44 height 10
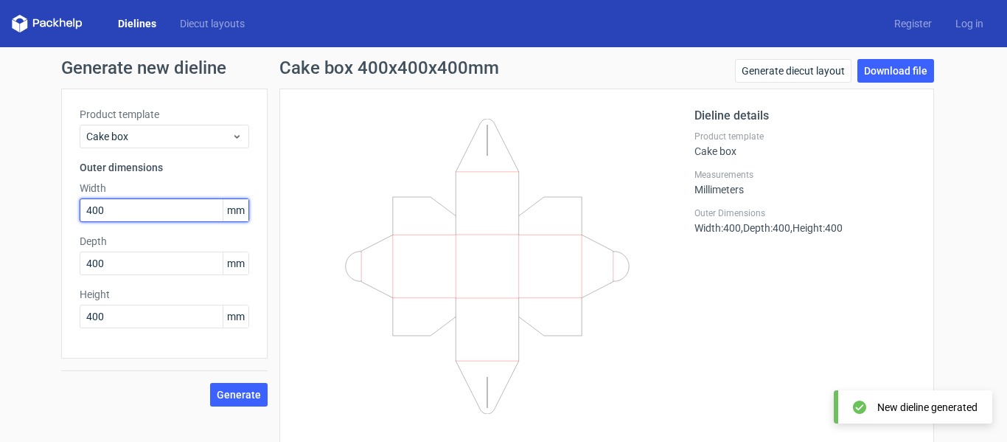
drag, startPoint x: 122, startPoint y: 204, endPoint x: 50, endPoint y: 203, distance: 72.3
click at [50, 203] on div "Generate new dieline Product template Cake box Outer dimensions Width 400 mm De…" at bounding box center [503, 253] width 1007 height 412
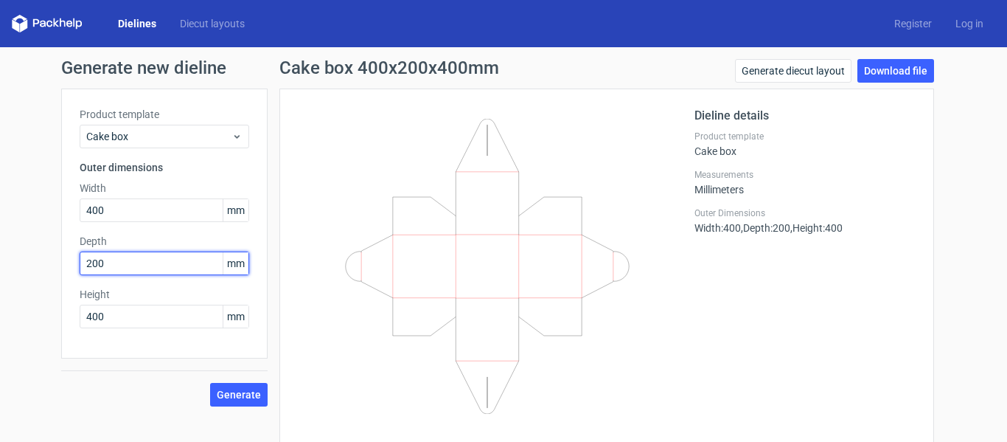
type input "200"
click at [226, 392] on span "Generate" at bounding box center [239, 394] width 44 height 10
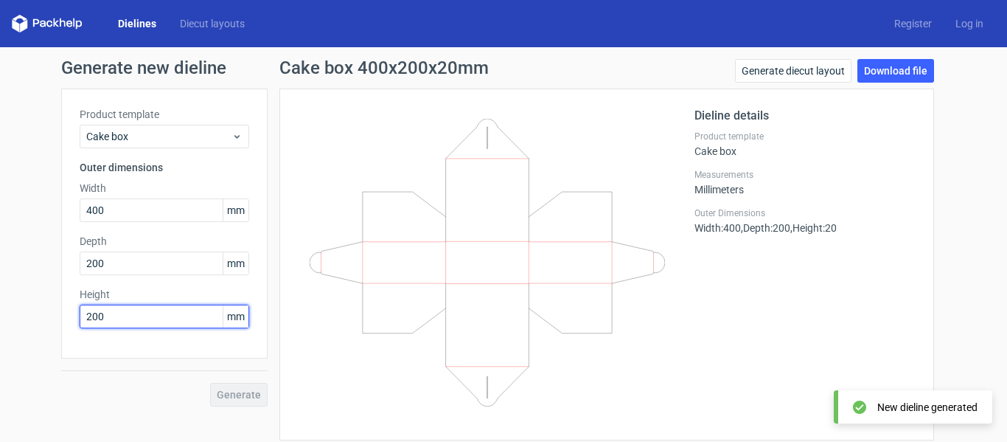
type input "200"
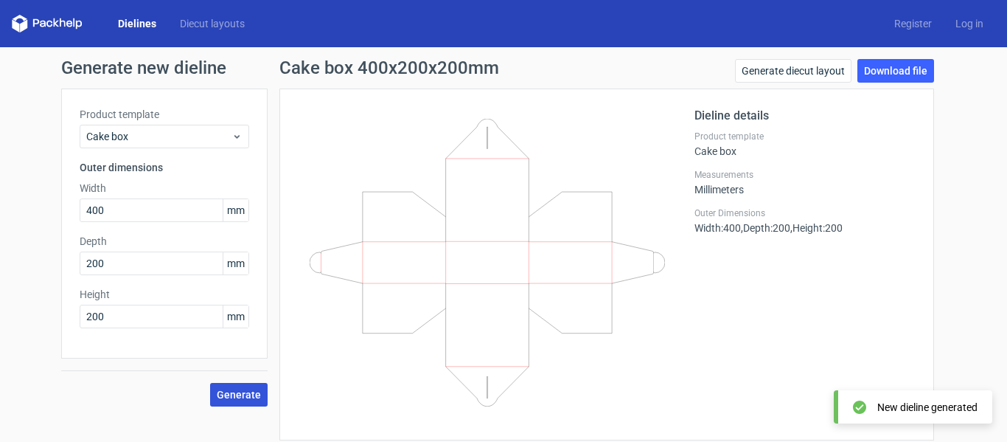
click at [248, 394] on span "Generate" at bounding box center [239, 394] width 44 height 10
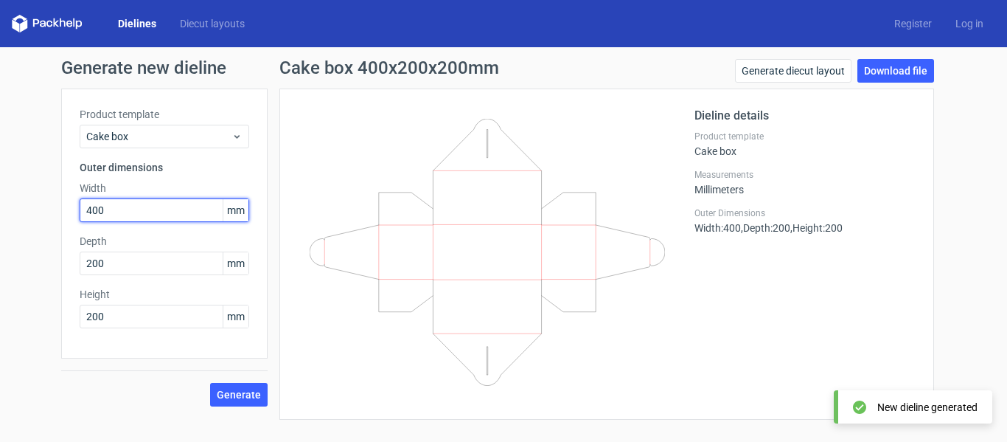
click at [0, 194] on html "Dielines Diecut layouts Register Log in Generate new dieline Product template C…" at bounding box center [503, 221] width 1007 height 442
type input "200"
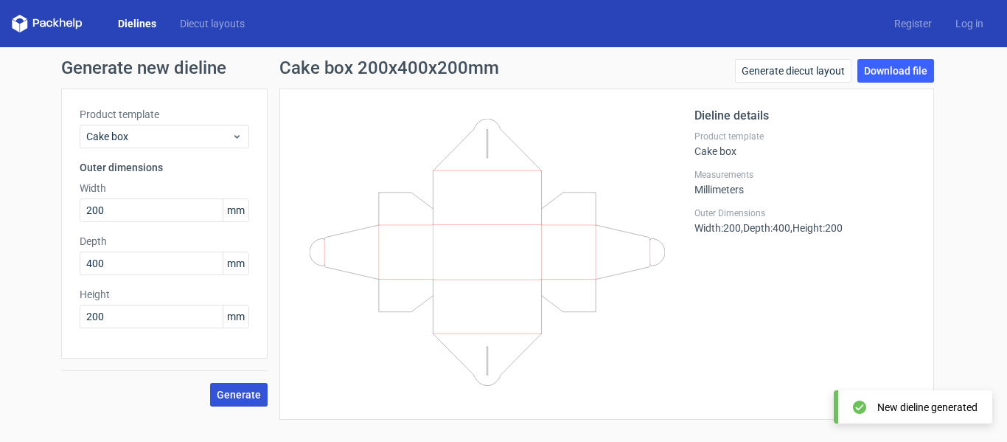
click at [240, 390] on span "Generate" at bounding box center [239, 394] width 44 height 10
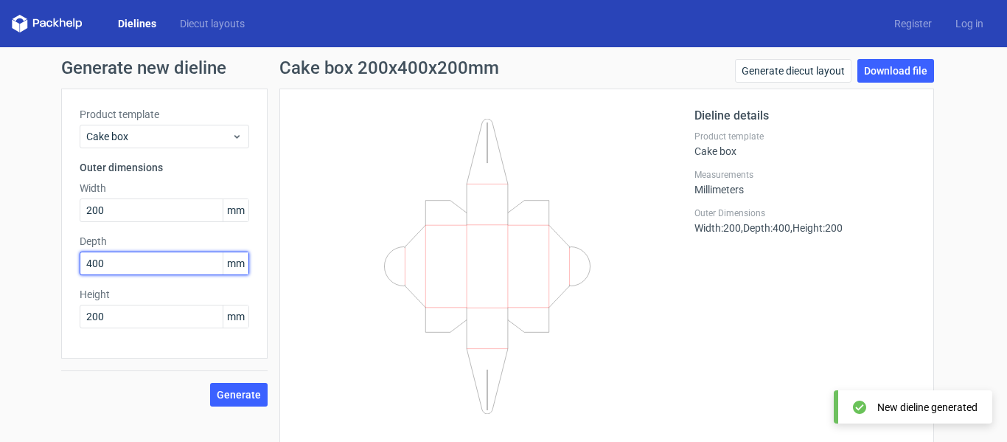
drag, startPoint x: 118, startPoint y: 266, endPoint x: -128, endPoint y: 230, distance: 248.2
click at [0, 230] on html "Dielines Diecut layouts Register Log in Generate new dieline Product template C…" at bounding box center [503, 221] width 1007 height 442
type input "200"
click at [223, 390] on span "Generate" at bounding box center [239, 394] width 44 height 10
click at [118, 224] on div "Product template Cake box Outer dimensions Width 200 mm Depth 200 mm Height 400…" at bounding box center [164, 223] width 206 height 270
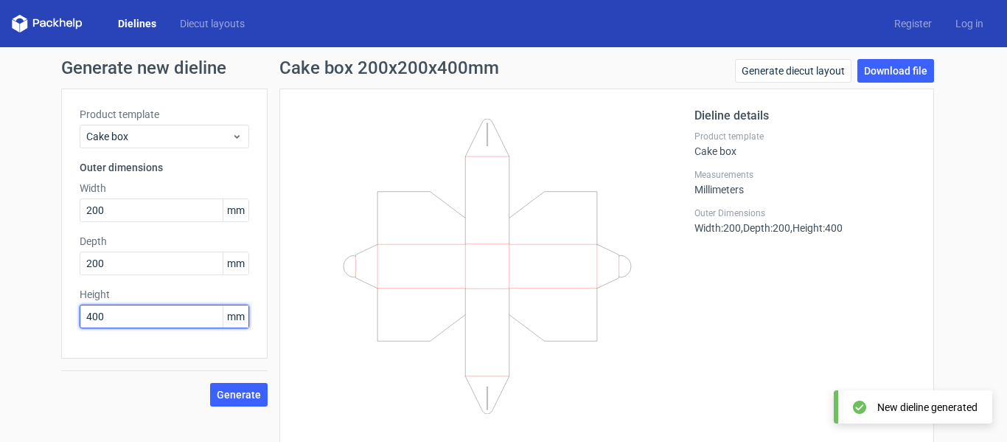
drag, startPoint x: 111, startPoint y: 320, endPoint x: -214, endPoint y: 277, distance: 328.0
click at [0, 277] on html "Dielines Diecut layouts Register Log in Generate new dieline Product template C…" at bounding box center [503, 221] width 1007 height 442
type input "200"
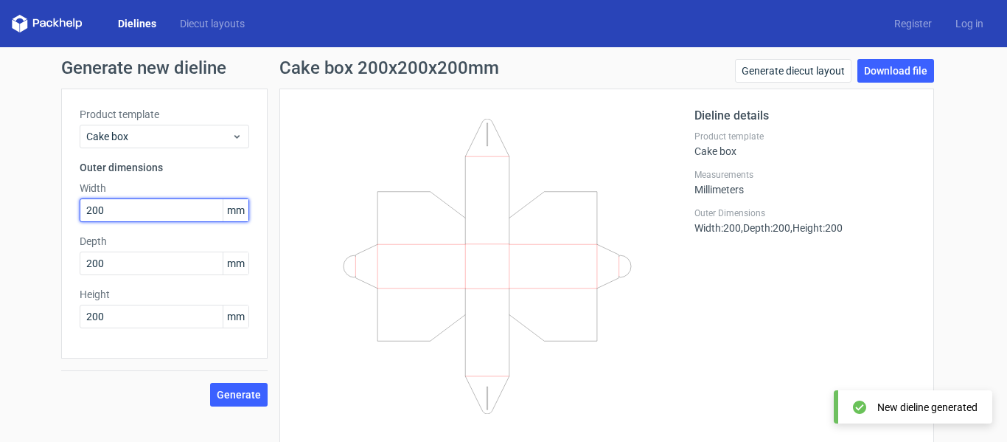
drag, startPoint x: 156, startPoint y: 220, endPoint x: -342, endPoint y: 157, distance: 501.6
click at [0, 157] on html "Dielines Diecut layouts Register Log in Generate new dieline Product template C…" at bounding box center [503, 221] width 1007 height 442
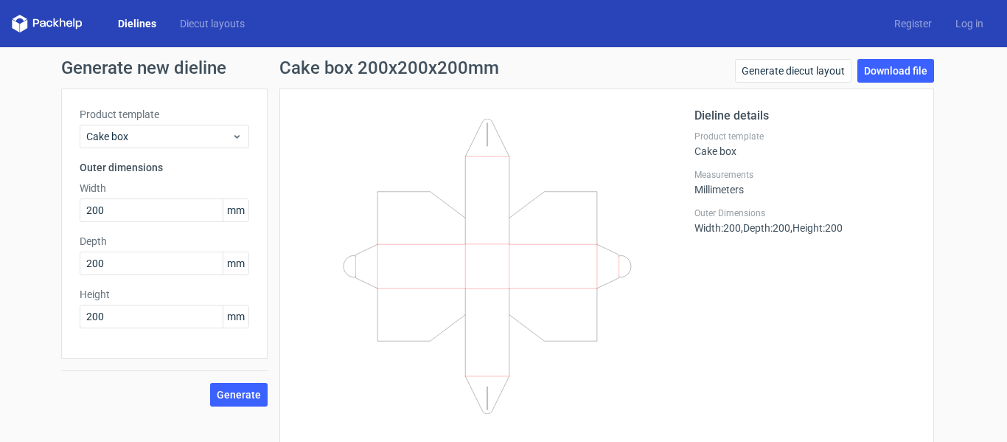
click at [228, 212] on span "mm" at bounding box center [236, 210] width 26 height 22
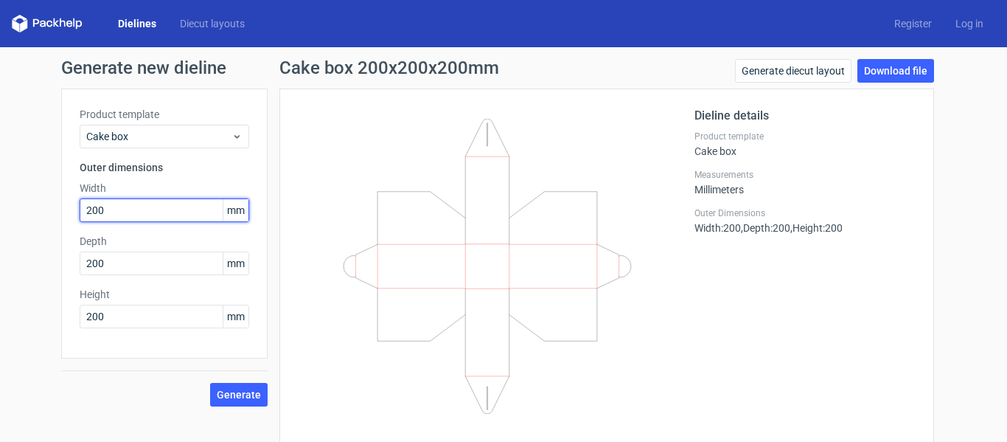
click at [0, 167] on html "Dielines Diecut layouts Register Log in Generate new dieline Product template C…" at bounding box center [503, 221] width 1007 height 442
type input "300"
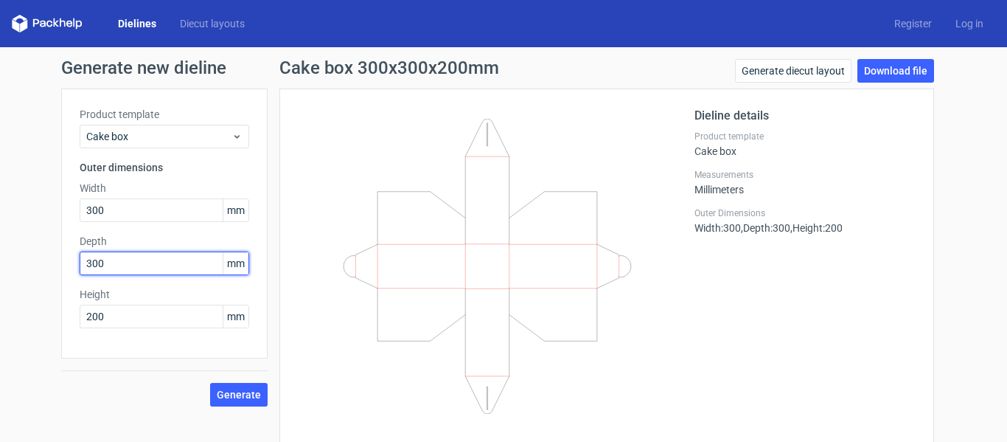
type input "300"
click at [210, 383] on button "Generate" at bounding box center [239, 395] width 58 height 24
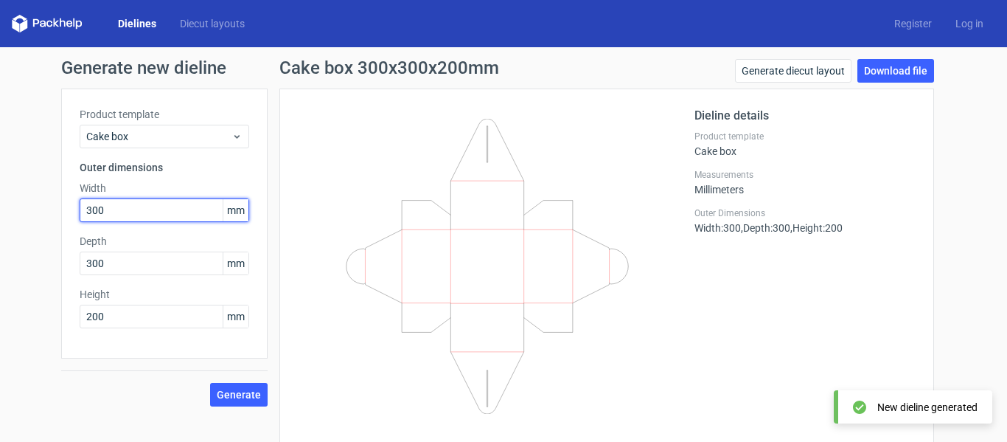
drag, startPoint x: 104, startPoint y: 218, endPoint x: -179, endPoint y: 184, distance: 285.2
click at [0, 184] on html "Dielines Diecut layouts Register Log in Generate new dieline Product template C…" at bounding box center [503, 221] width 1007 height 442
type input "400"
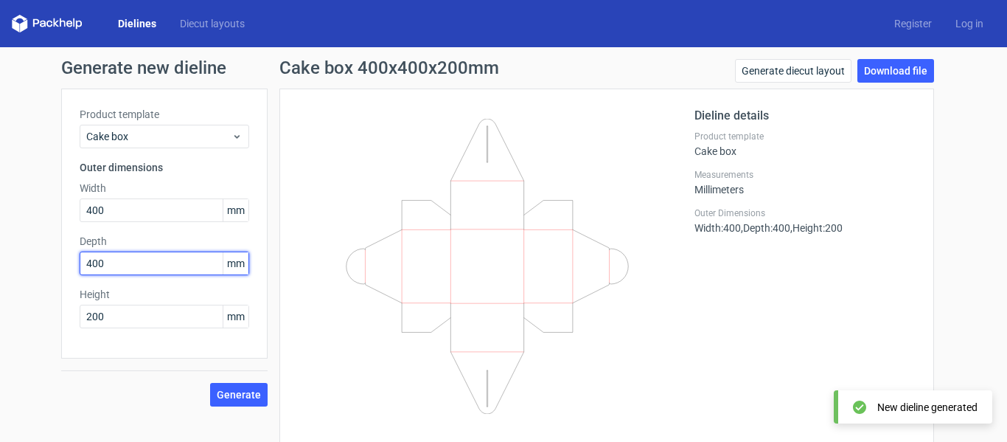
click at [210, 383] on button "Generate" at bounding box center [239, 395] width 58 height 24
drag, startPoint x: -52, startPoint y: 256, endPoint x: -72, endPoint y: 256, distance: 20.6
click at [0, 256] on html "Dielines Diecut layouts Register Log in Generate new dieline Product template C…" at bounding box center [503, 221] width 1007 height 442
type input "600"
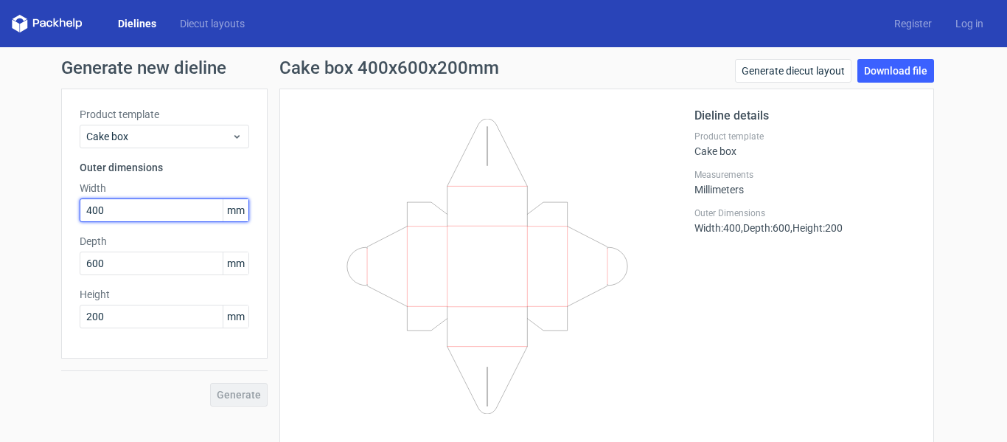
drag, startPoint x: 180, startPoint y: 210, endPoint x: -226, endPoint y: 160, distance: 408.6
click at [0, 160] on html "Dielines Diecut layouts Register Log in Generate new dieline Product template C…" at bounding box center [503, 221] width 1007 height 442
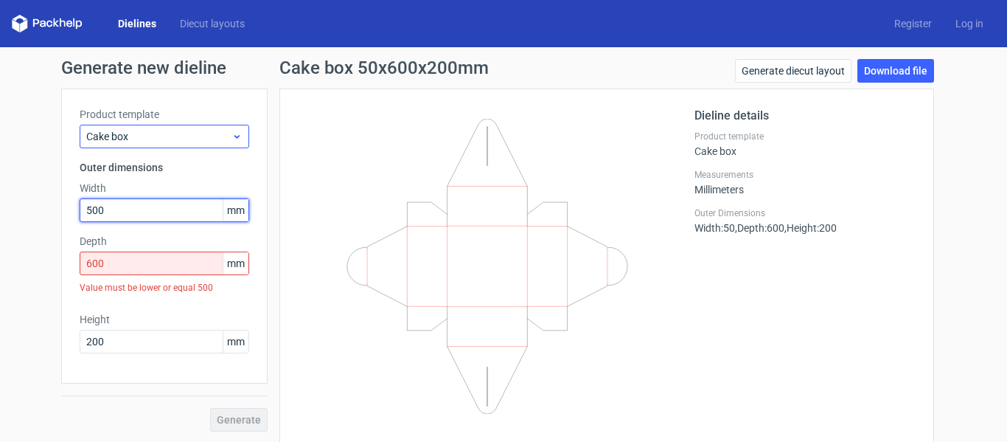
type input "500"
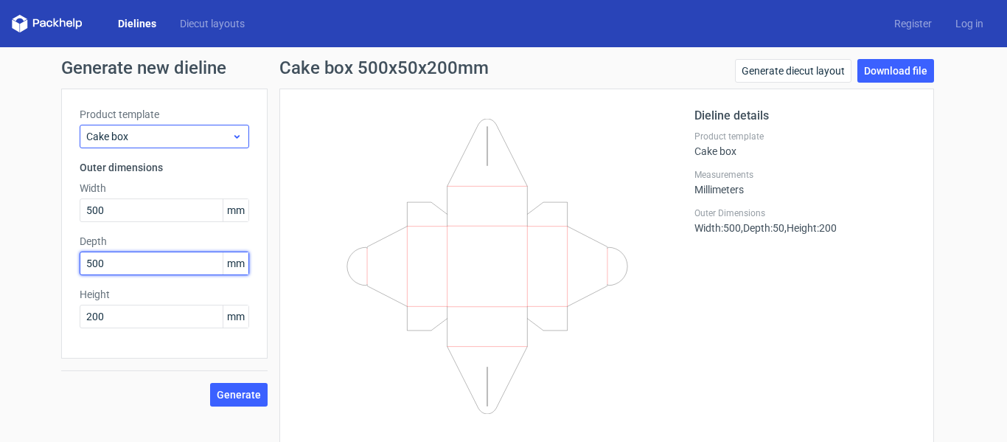
type input "500"
click at [210, 383] on button "Generate" at bounding box center [239, 395] width 58 height 24
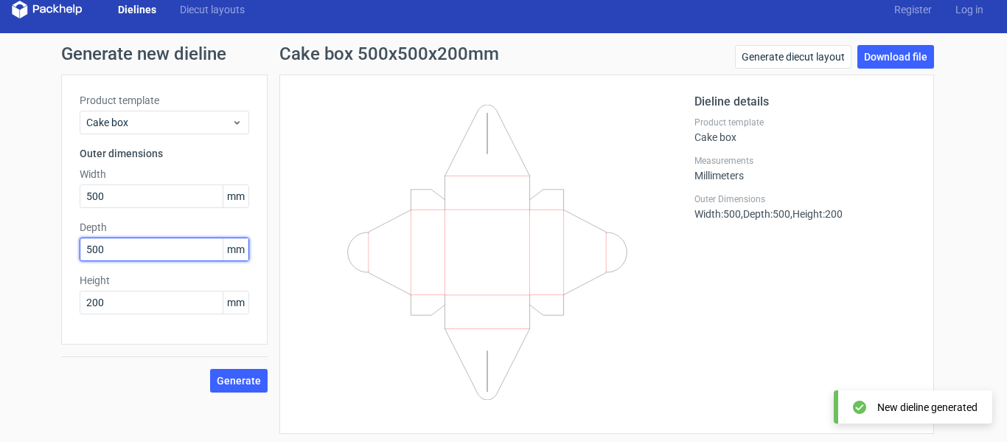
scroll to position [18, 0]
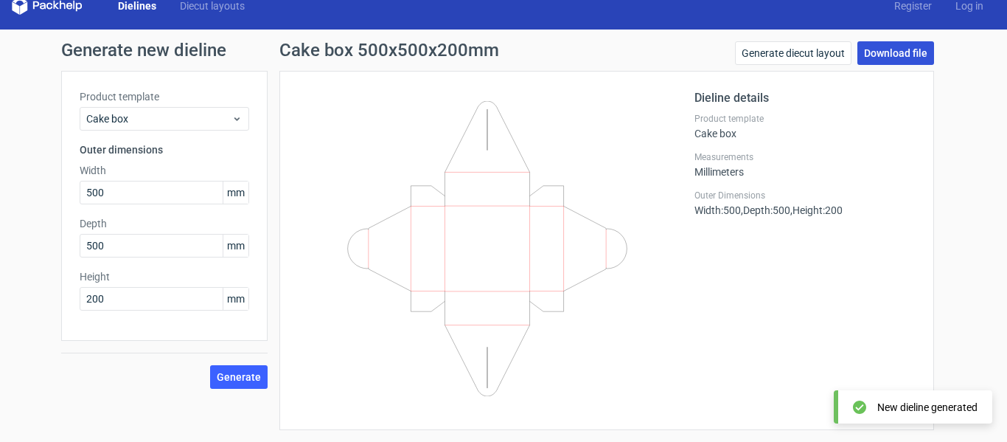
click at [882, 48] on link "Download file" at bounding box center [896, 53] width 77 height 24
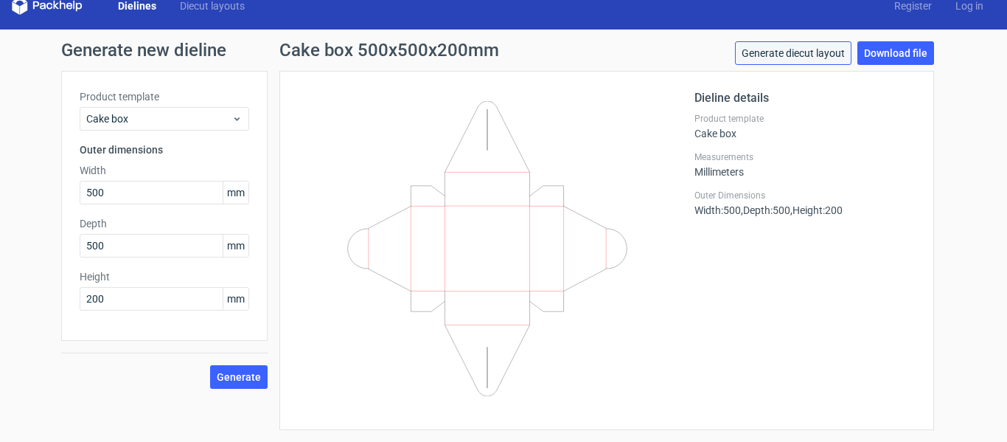
click at [821, 41] on link "Generate diecut layout" at bounding box center [793, 53] width 117 height 24
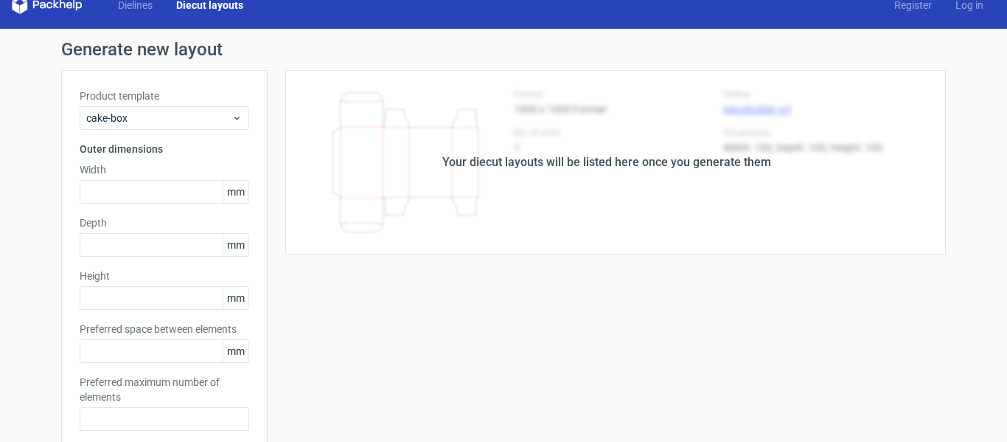
type input "500"
type input "200"
type input "5"
type input "48"
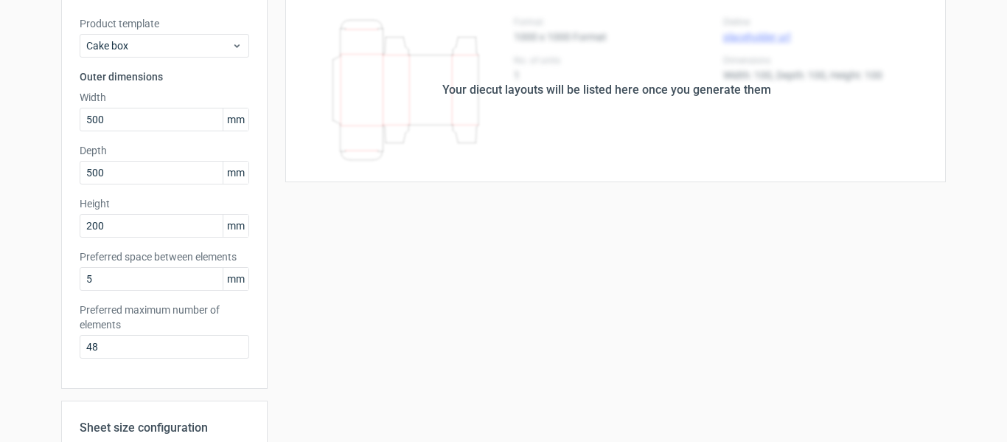
scroll to position [295, 0]
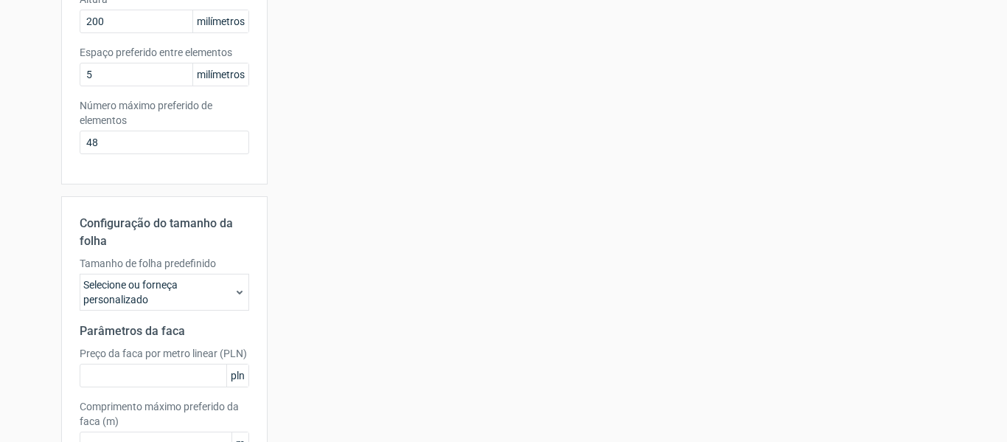
click at [182, 271] on div "Tamanho de folha predefinido Selecione ou forneça personalizado" at bounding box center [165, 283] width 170 height 55
click at [192, 296] on font "Selecione ou forneça personalizado" at bounding box center [156, 291] width 147 height 29
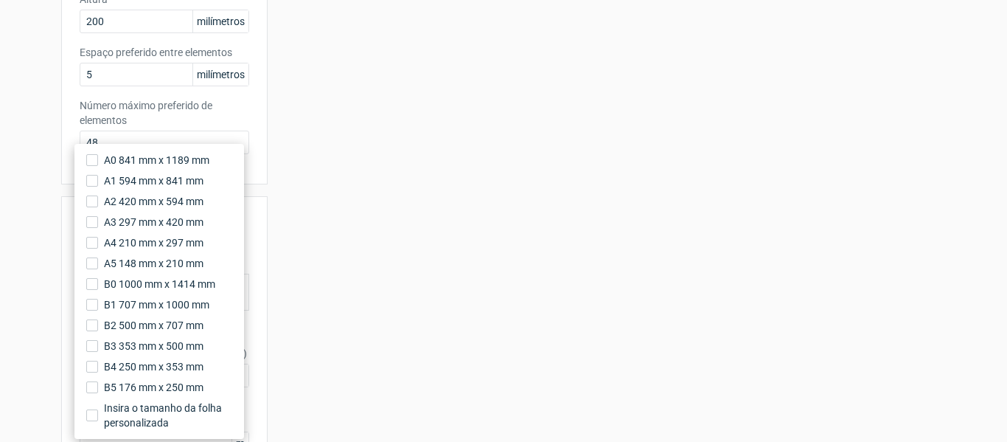
click at [173, 420] on span "Insira o tamanho da folha personalizada" at bounding box center [168, 414] width 128 height 29
click at [98, 420] on input "Insira o tamanho da folha personalizada" at bounding box center [92, 415] width 12 height 12
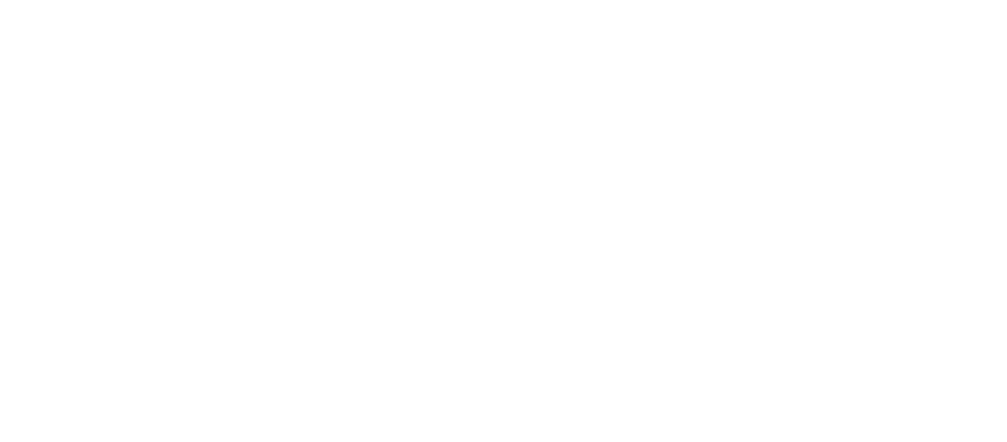
scroll to position [0, 0]
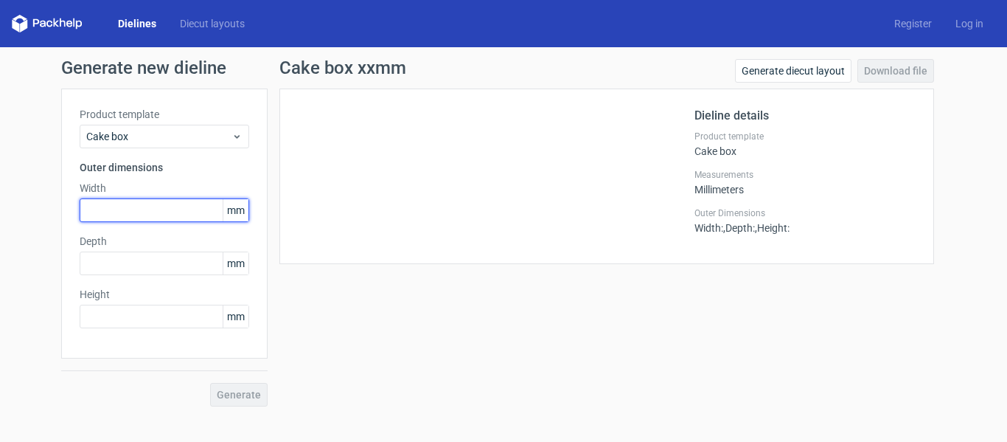
click at [162, 206] on input "text" at bounding box center [165, 210] width 170 height 24
type input "6"
type input "500"
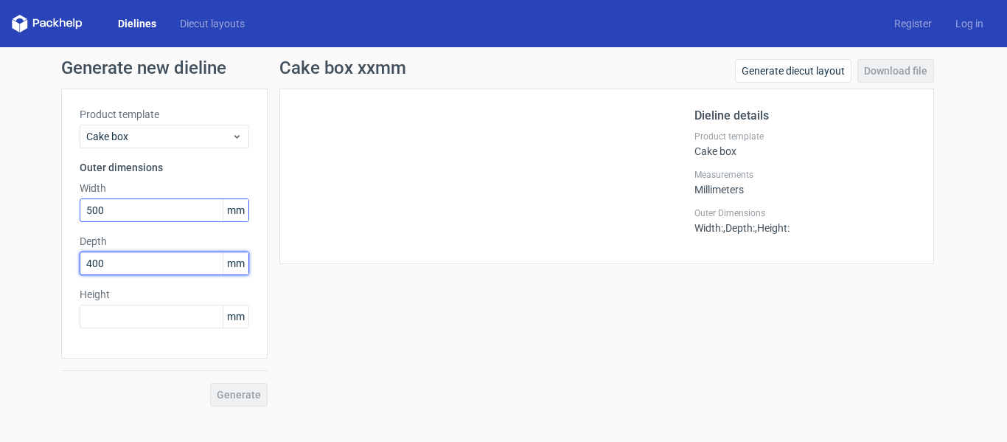
type input "400"
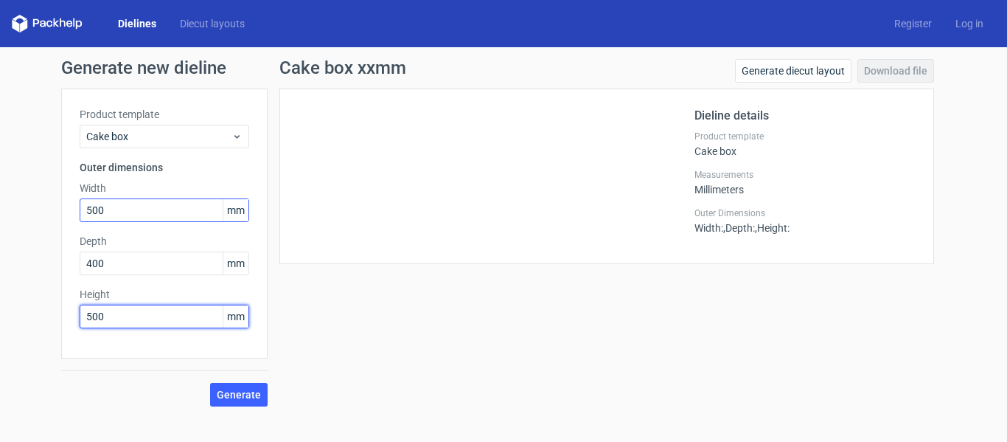
type input "500"
click at [210, 383] on button "Generate" at bounding box center [239, 395] width 58 height 24
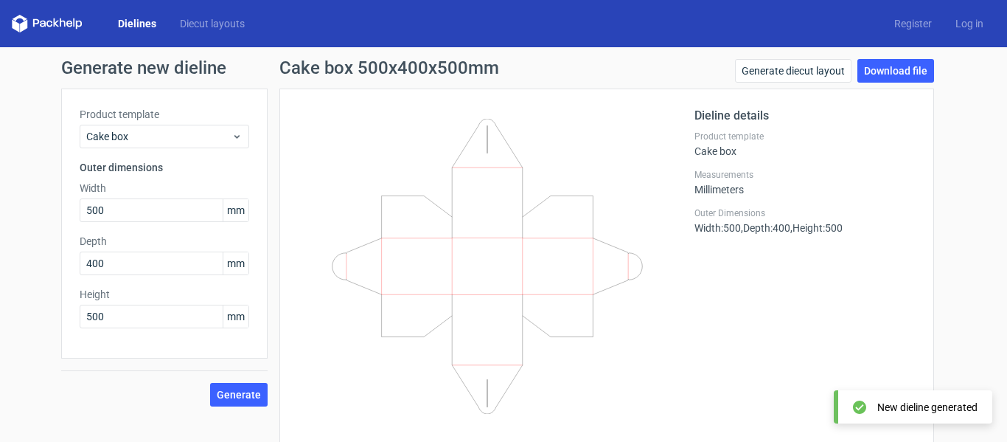
drag, startPoint x: 126, startPoint y: 248, endPoint x: -24, endPoint y: 259, distance: 150.8
click at [0, 259] on html "Dielines Diecut layouts Register Log in Generate new dieline Product template C…" at bounding box center [503, 221] width 1007 height 442
drag, startPoint x: 52, startPoint y: 253, endPoint x: -248, endPoint y: 220, distance: 301.9
click at [0, 220] on html "Dielines Diecut layouts Register Log in Generate new dieline Product template C…" at bounding box center [503, 221] width 1007 height 442
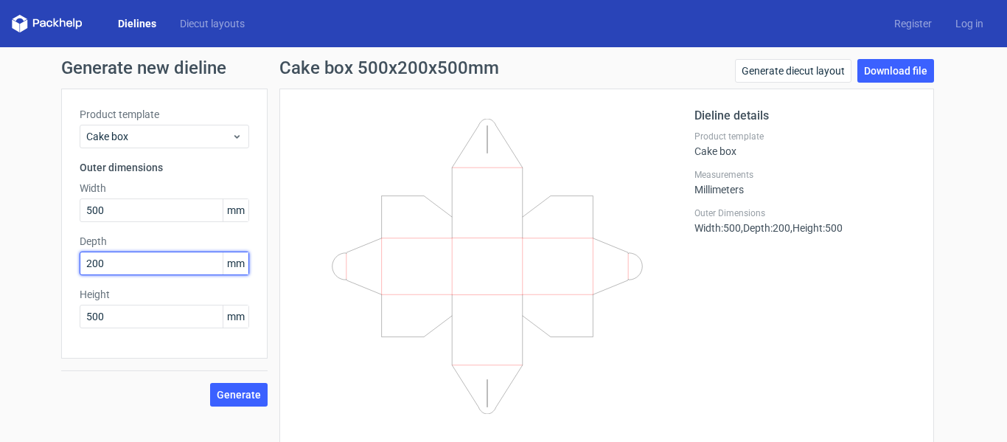
click at [210, 383] on button "Generate" at bounding box center [239, 395] width 58 height 24
drag, startPoint x: 122, startPoint y: 264, endPoint x: 32, endPoint y: 267, distance: 90.0
click at [32, 267] on div "Generate new dieline Product template Cake box Outer dimensions Width 500 mm De…" at bounding box center [503, 240] width 1007 height 387
click at [210, 383] on button "Generate" at bounding box center [239, 395] width 58 height 24
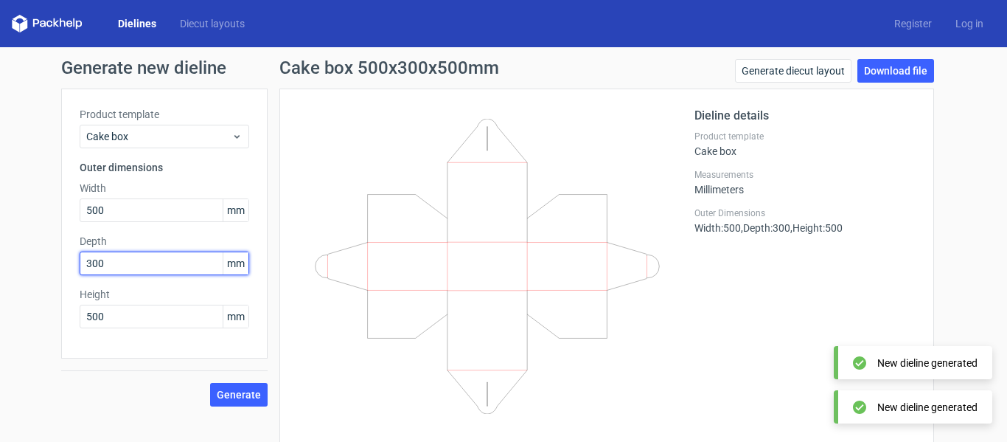
drag, startPoint x: 137, startPoint y: 261, endPoint x: -352, endPoint y: 195, distance: 494.1
click at [0, 195] on html "Dielines Diecut layouts Register Log in Generate new dieline Product template C…" at bounding box center [503, 221] width 1007 height 442
type input "500"
click at [210, 383] on button "Generate" at bounding box center [239, 395] width 58 height 24
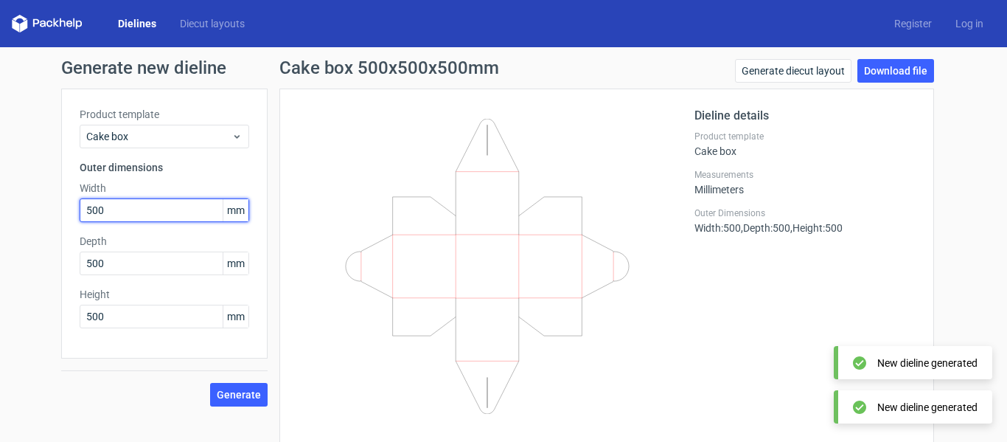
drag, startPoint x: 138, startPoint y: 211, endPoint x: -95, endPoint y: 199, distance: 233.3
click at [0, 199] on html "Dielines Diecut layouts Register Log in Generate new dieline Product template C…" at bounding box center [503, 221] width 1007 height 442
type input "400"
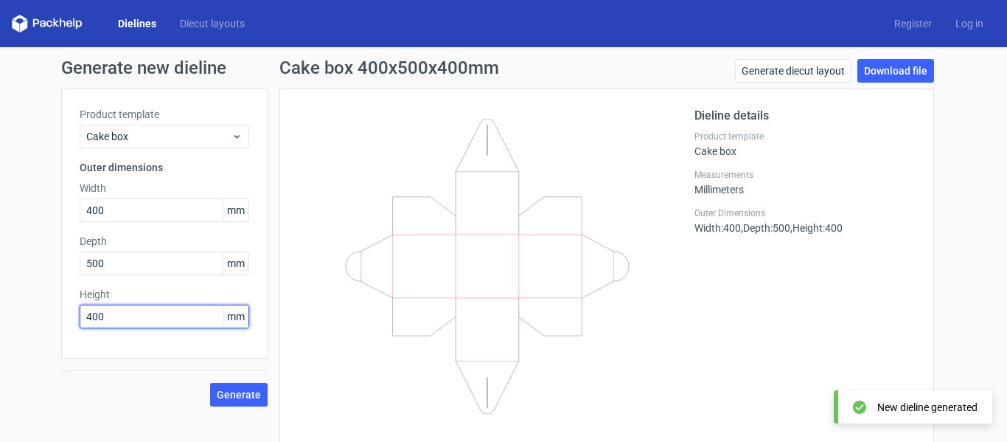
click at [210, 383] on button "Generate" at bounding box center [239, 395] width 58 height 24
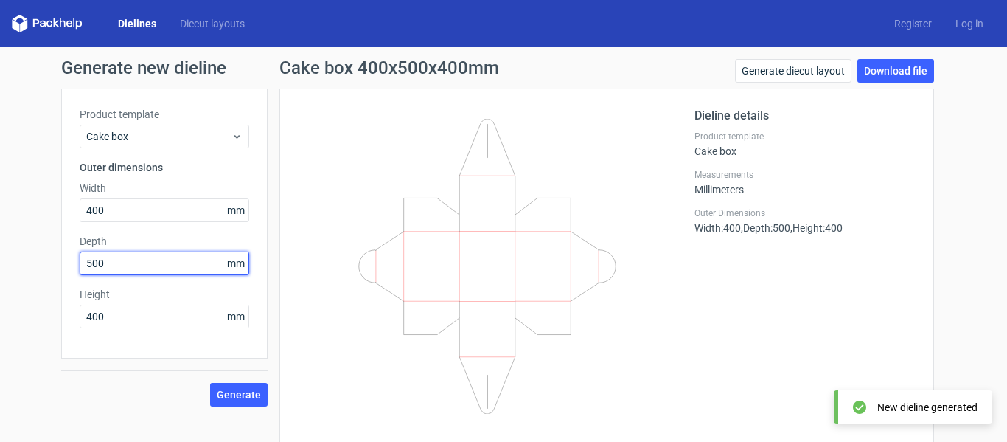
drag, startPoint x: 135, startPoint y: 270, endPoint x: 124, endPoint y: 267, distance: 11.4
click at [124, 267] on input "500" at bounding box center [165, 263] width 170 height 24
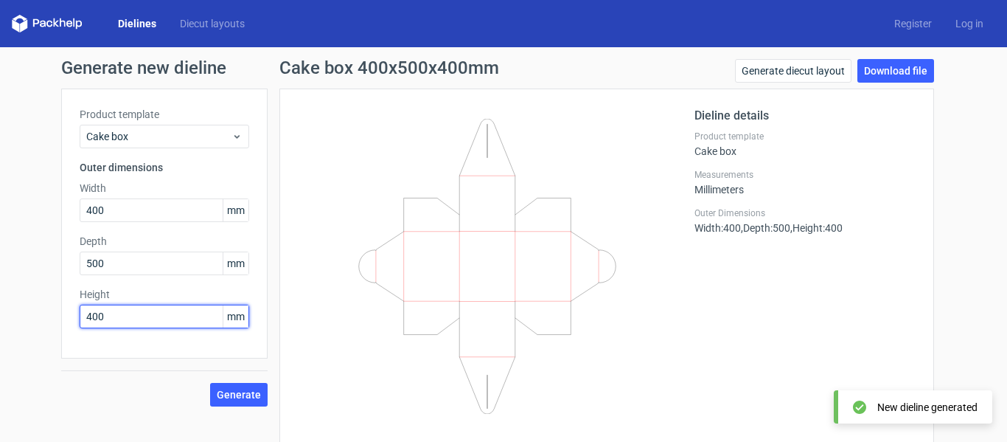
drag, startPoint x: 125, startPoint y: 308, endPoint x: -310, endPoint y: 310, distance: 435.8
click at [0, 310] on html "Dielines Diecut layouts Register Log in Generate new dieline Product template C…" at bounding box center [503, 221] width 1007 height 442
type input "500"
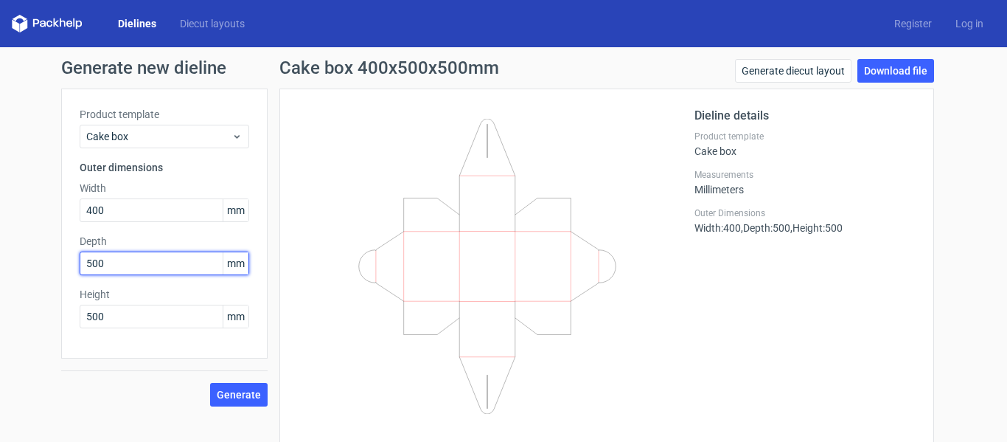
drag, startPoint x: 125, startPoint y: 258, endPoint x: -378, endPoint y: 250, distance: 502.2
click at [0, 250] on html "Dielines Diecut layouts Register Log in Generate new dieline Product template C…" at bounding box center [503, 221] width 1007 height 442
type input "300"
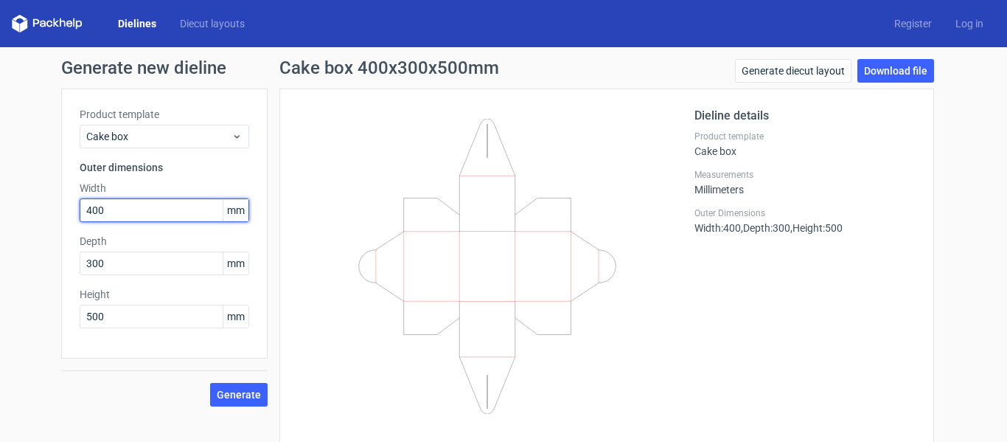
click at [0, 193] on html "Dielines Diecut layouts Register Log in Generate new dieline Product template C…" at bounding box center [503, 221] width 1007 height 442
type input "500"
click at [210, 383] on button "Generate" at bounding box center [239, 395] width 58 height 24
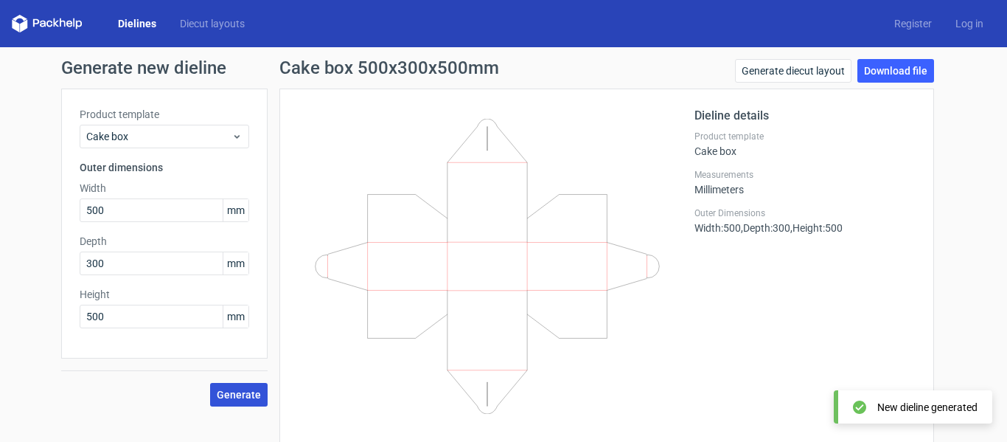
click at [234, 389] on span "Generate" at bounding box center [239, 394] width 44 height 10
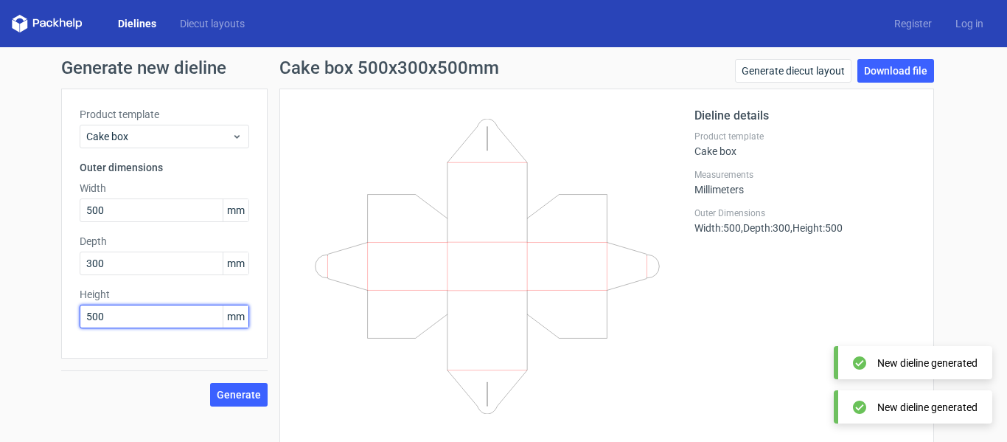
drag, startPoint x: 110, startPoint y: 308, endPoint x: -261, endPoint y: 292, distance: 371.2
click at [0, 292] on html "Dielines Diecut layouts Register Log in Generate new dieline Product template C…" at bounding box center [503, 221] width 1007 height 442
type input "300"
click at [210, 383] on button "Generate" at bounding box center [239, 395] width 58 height 24
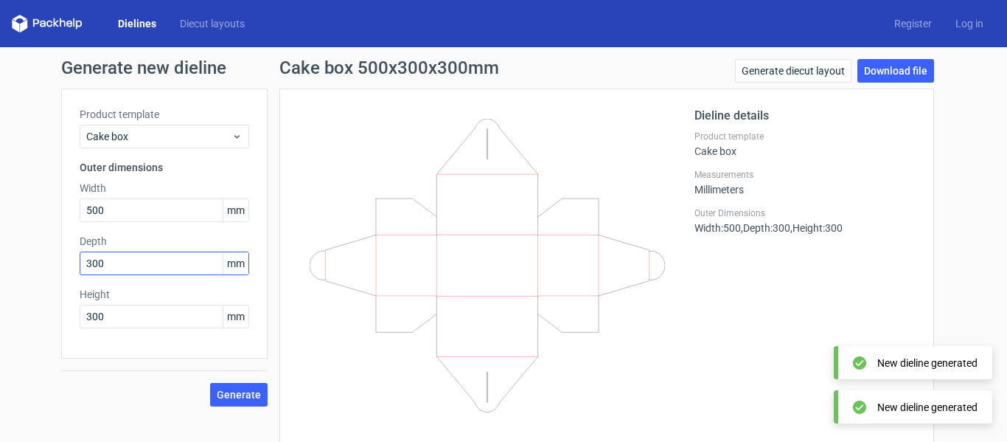
drag, startPoint x: 109, startPoint y: 246, endPoint x: 109, endPoint y: 254, distance: 8.1
click at [108, 247] on label "Depth" at bounding box center [165, 241] width 170 height 15
drag, startPoint x: 114, startPoint y: 262, endPoint x: -261, endPoint y: 237, distance: 376.1
click at [0, 237] on html "Dielines Diecut layouts Register Log in Generate new dieline Product template C…" at bounding box center [503, 221] width 1007 height 442
type input "400"
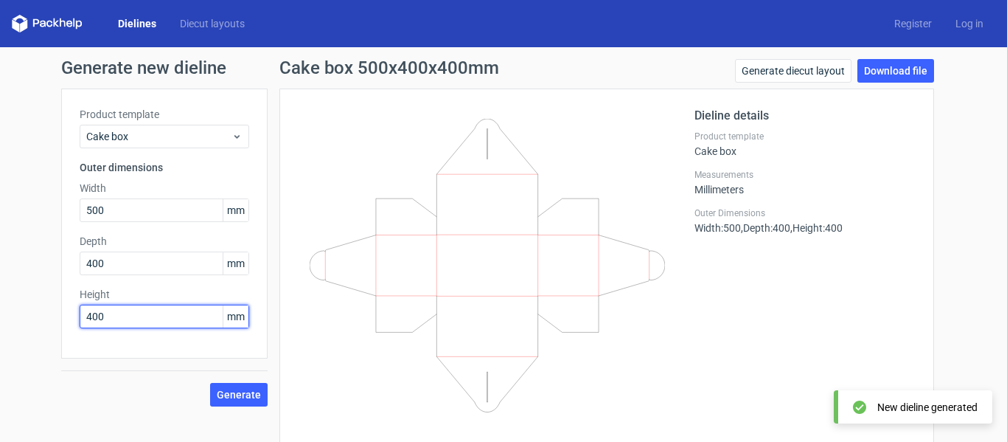
type input "400"
click at [210, 383] on button "Generate" at bounding box center [239, 395] width 58 height 24
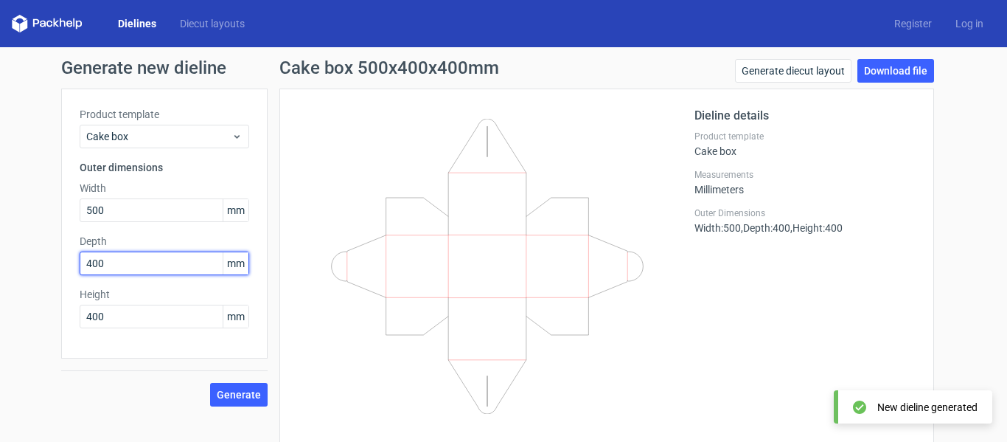
drag, startPoint x: 136, startPoint y: 266, endPoint x: -156, endPoint y: 234, distance: 294.5
click at [0, 234] on html "Dielines Diecut layouts Register Log in Generate new dieline Product template C…" at bounding box center [503, 221] width 1007 height 442
click at [210, 383] on button "Generate" at bounding box center [239, 395] width 58 height 24
drag, startPoint x: 122, startPoint y: 265, endPoint x: -122, endPoint y: 264, distance: 244.1
click at [0, 264] on html "Dielines Diecut layouts Register Log in Generate new dieline Product template C…" at bounding box center [503, 221] width 1007 height 442
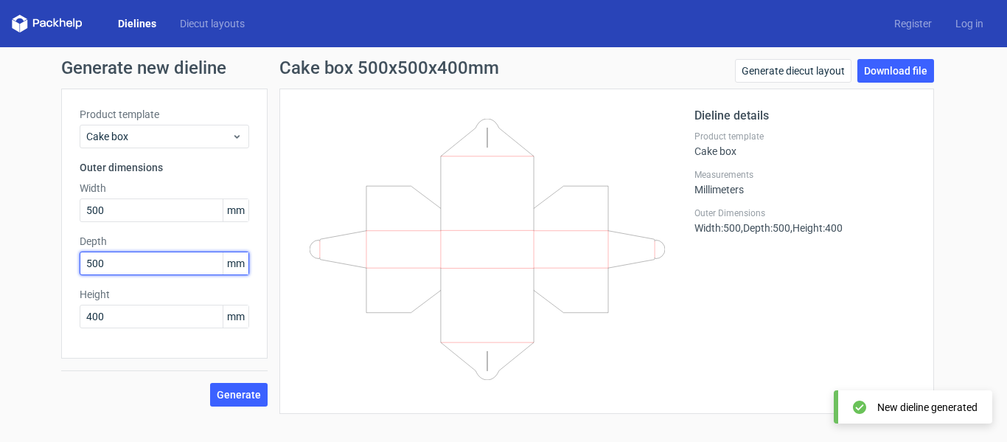
type input "500"
click at [210, 383] on button "Generate" at bounding box center [239, 395] width 58 height 24
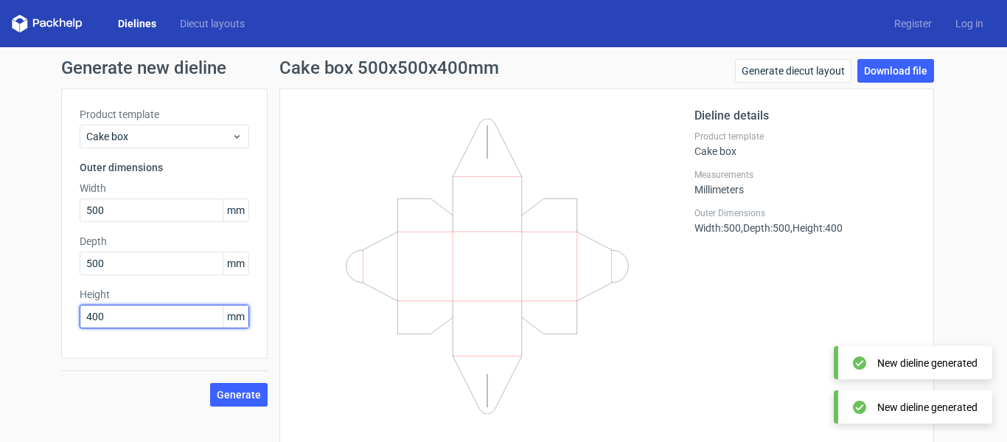
drag, startPoint x: 66, startPoint y: 316, endPoint x: -120, endPoint y: 294, distance: 187.0
click at [0, 294] on html "Dielines Diecut layouts Register Log in Generate new dieline Product template C…" at bounding box center [503, 221] width 1007 height 442
type input "300"
click at [210, 383] on button "Generate" at bounding box center [239, 395] width 58 height 24
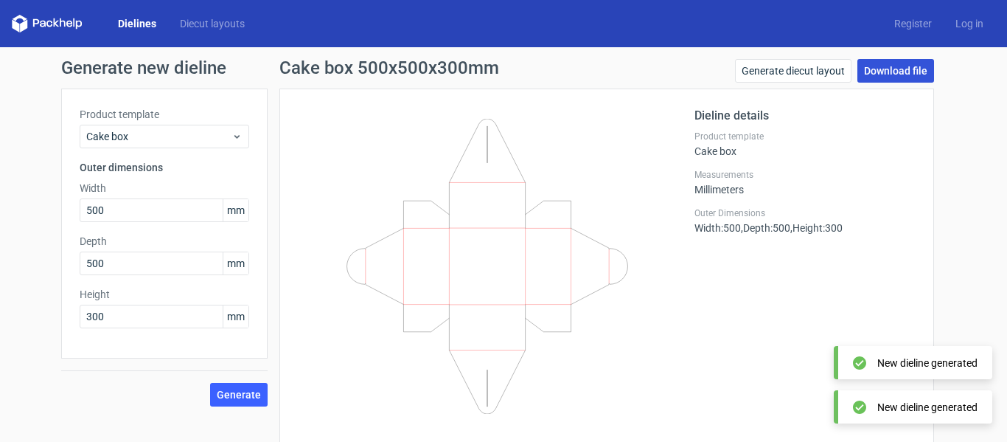
click at [885, 70] on link "Download file" at bounding box center [896, 71] width 77 height 24
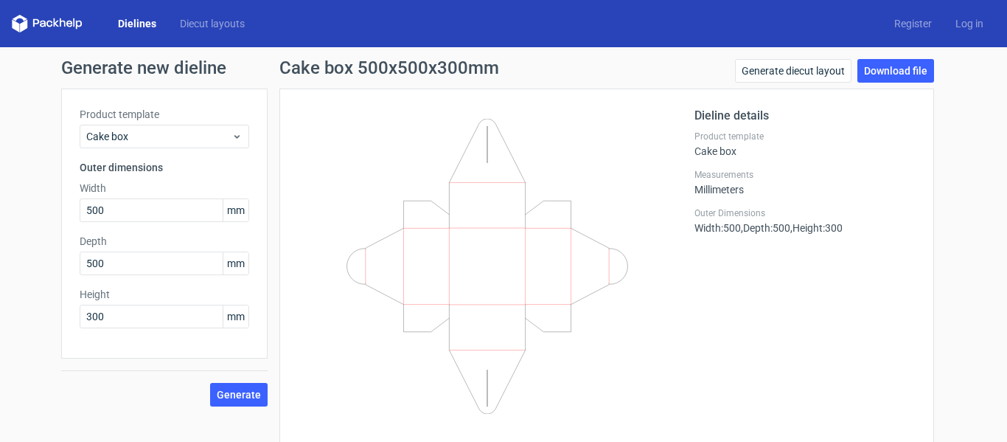
drag, startPoint x: 489, startPoint y: 271, endPoint x: 411, endPoint y: 257, distance: 78.7
click at [411, 257] on icon at bounding box center [487, 266] width 355 height 295
drag, startPoint x: 411, startPoint y: 256, endPoint x: 345, endPoint y: 261, distance: 66.6
click at [394, 261] on icon at bounding box center [487, 266] width 355 height 295
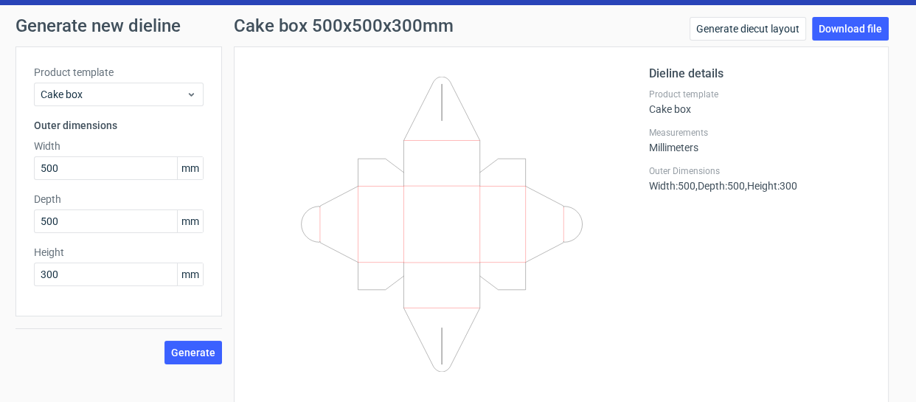
scroll to position [58, 0]
